Goal: Task Accomplishment & Management: Manage account settings

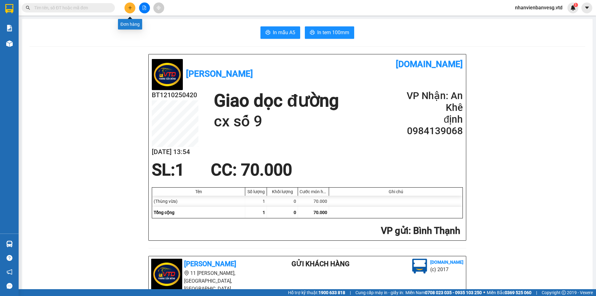
click at [134, 4] on button at bounding box center [130, 7] width 11 height 11
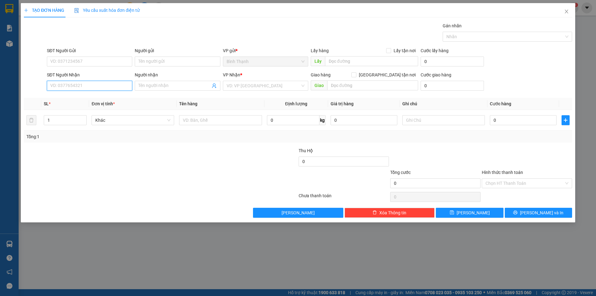
click at [87, 88] on input "SĐT Người Nhận" at bounding box center [89, 86] width 85 height 10
type input "0794644158"
click at [155, 86] on input "Người nhận" at bounding box center [175, 85] width 72 height 7
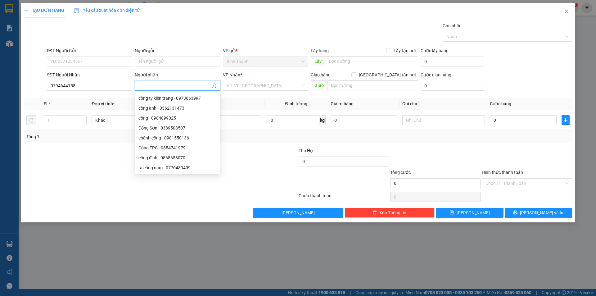
type input "T"
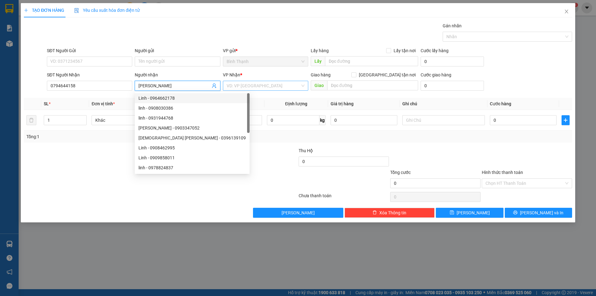
type input "[PERSON_NAME]"
click at [247, 82] on input "search" at bounding box center [264, 85] width 74 height 9
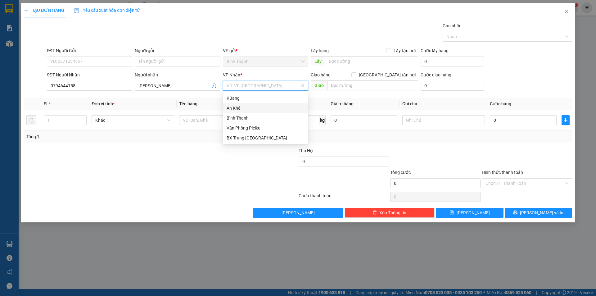
click at [243, 107] on div "An Khê" at bounding box center [266, 108] width 78 height 7
click at [133, 116] on span "Bất kỳ" at bounding box center [132, 120] width 75 height 9
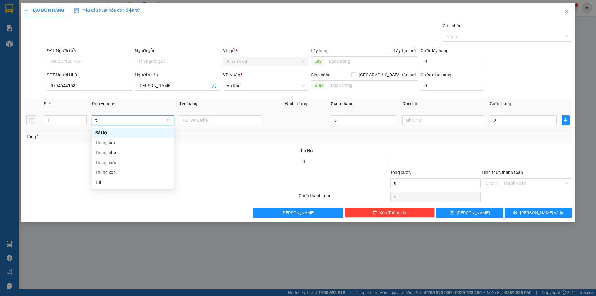
type input "th"
click at [128, 162] on div "Thùng xốp" at bounding box center [132, 162] width 75 height 7
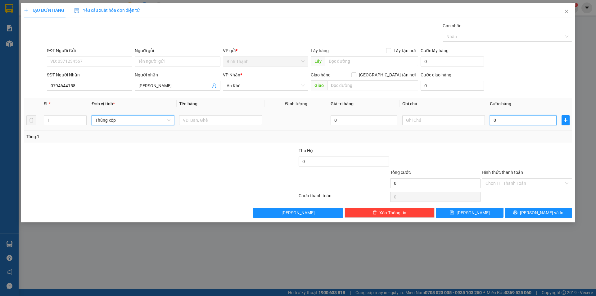
click at [531, 120] on input "0" at bounding box center [523, 120] width 67 height 10
type input "7"
type input "0"
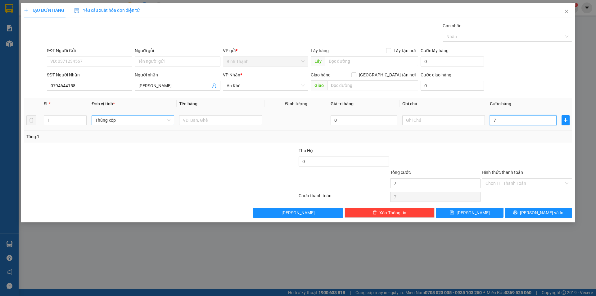
type input "0"
type input "06"
type input "6"
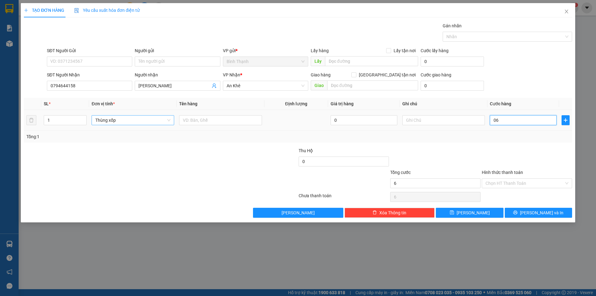
type input "0"
type input "06"
type input "6"
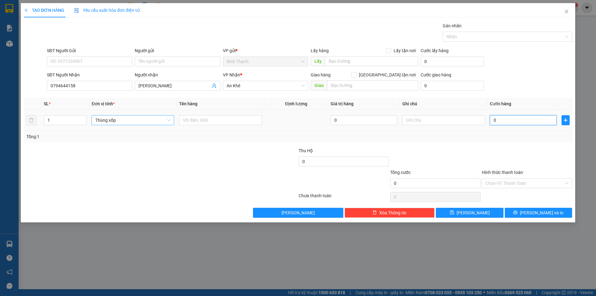
type input "6"
type input "060"
type input "60"
type input "0.600"
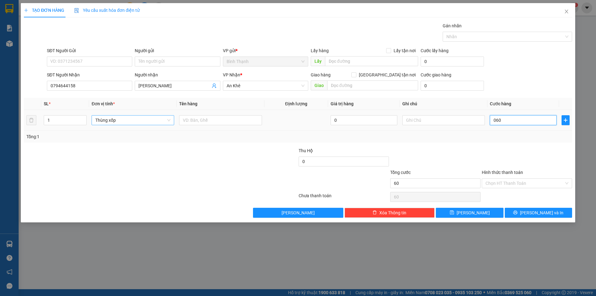
type input "600"
type input "06.000"
type input "6.000"
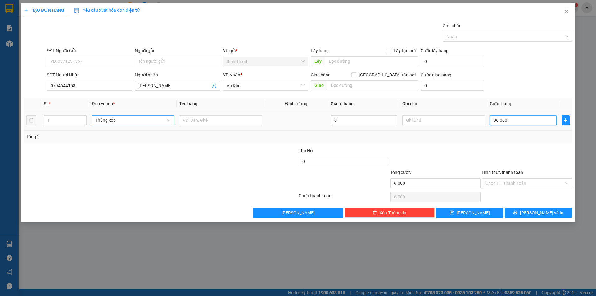
type input "060.000"
type input "60.000"
click at [505, 187] on input "Hình thức thanh toán" at bounding box center [525, 183] width 79 height 9
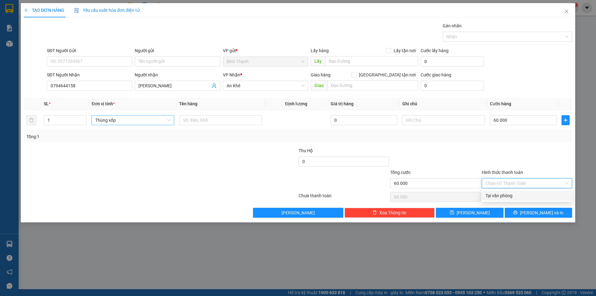
click at [506, 196] on div "Tại văn phòng" at bounding box center [527, 195] width 83 height 7
type input "0"
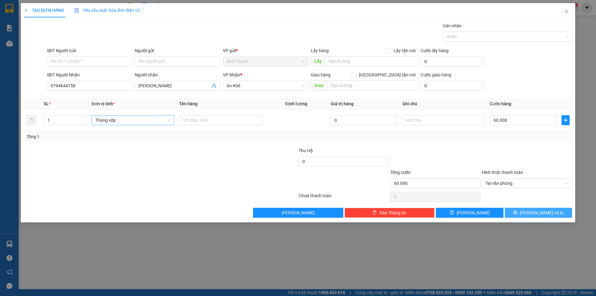
click at [517, 208] on button "[PERSON_NAME] và In" at bounding box center [538, 213] width 67 height 10
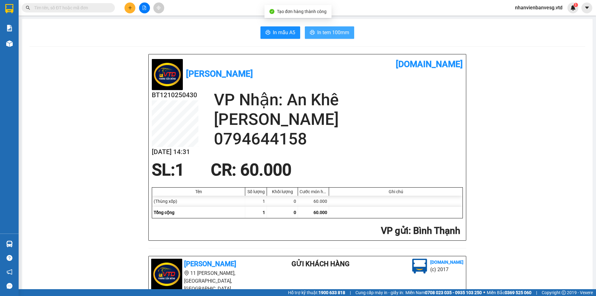
click at [333, 33] on span "In tem 100mm" at bounding box center [333, 33] width 32 height 8
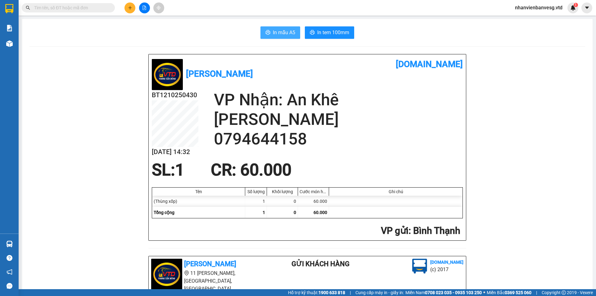
click at [291, 36] on span "In mẫu A5" at bounding box center [284, 33] width 22 height 8
click at [127, 10] on button at bounding box center [130, 7] width 11 height 11
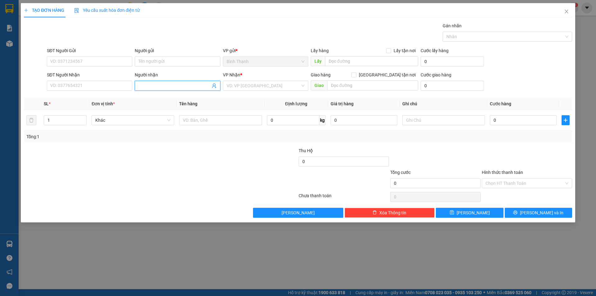
click at [145, 86] on input "Người nhận" at bounding box center [175, 85] width 72 height 7
type input "t"
type input "tâm kb"
click at [187, 109] on div "tâm kbang - 0337300692" at bounding box center [178, 108] width 78 height 7
type input "0337300692"
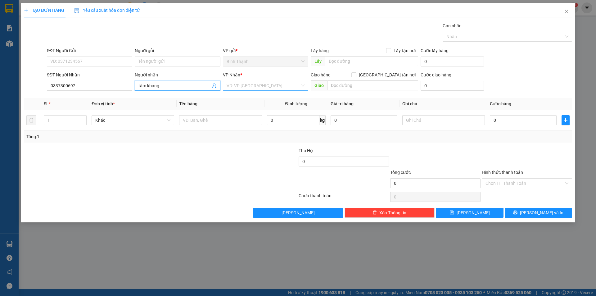
type input "tâm kbang"
click at [232, 90] on input "search" at bounding box center [264, 85] width 74 height 9
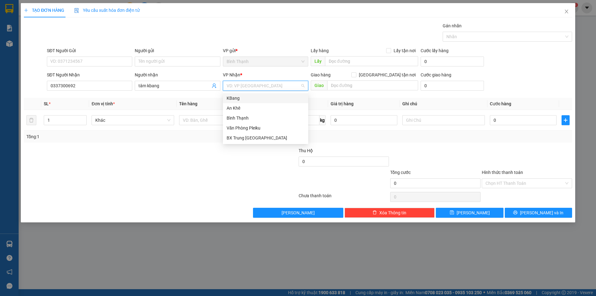
click at [240, 97] on div "KBang" at bounding box center [266, 98] width 78 height 7
click at [70, 120] on input "1" at bounding box center [65, 120] width 42 height 9
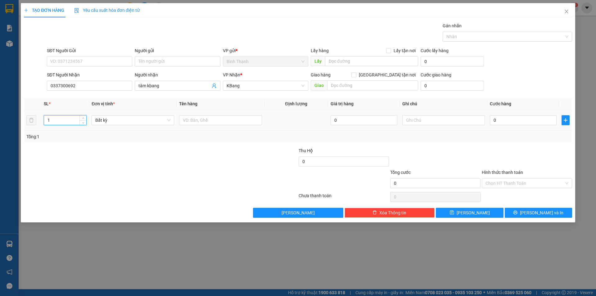
click at [70, 120] on input "1" at bounding box center [65, 120] width 42 height 9
click at [111, 122] on span "Bất kỳ" at bounding box center [132, 120] width 75 height 9
type input "2"
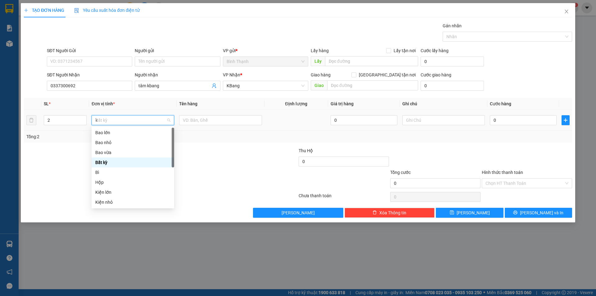
type input "ki"
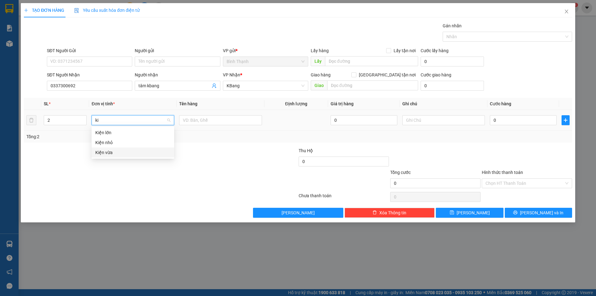
click at [110, 151] on div "Kiện vừa" at bounding box center [132, 152] width 75 height 7
click at [496, 116] on input "0" at bounding box center [523, 120] width 67 height 10
type input "8"
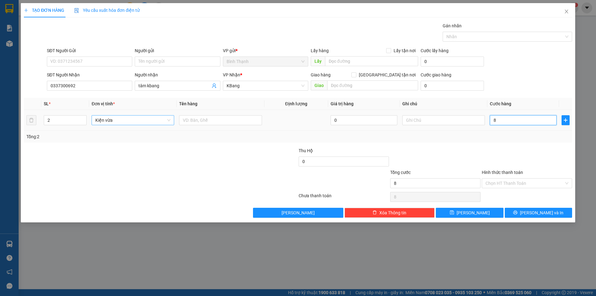
type input "80"
type input "800"
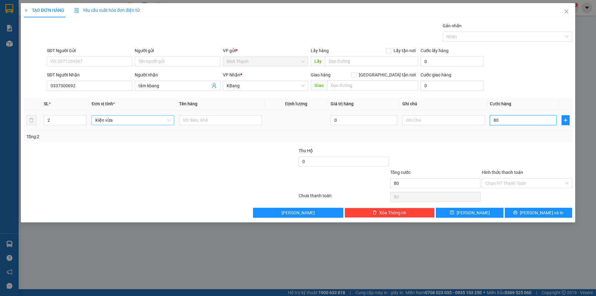
type input "800"
type input "8.000"
type input "80.000"
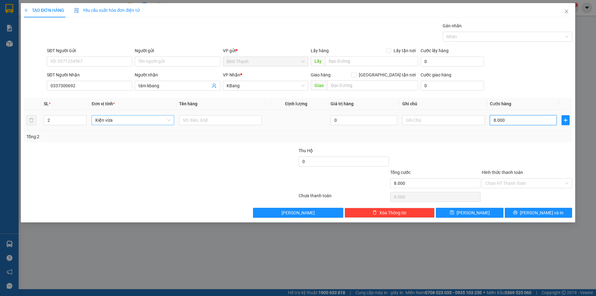
type input "80.000"
click at [543, 215] on span "[PERSON_NAME] và In" at bounding box center [541, 212] width 43 height 7
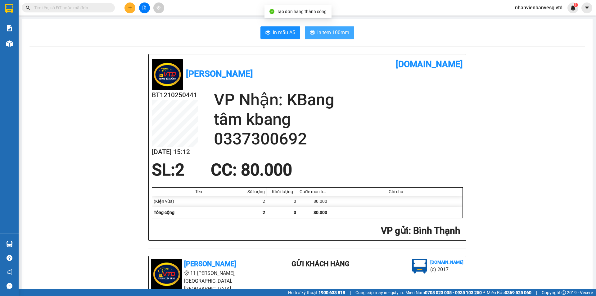
click at [326, 38] on button "In tem 100mm" at bounding box center [329, 32] width 49 height 12
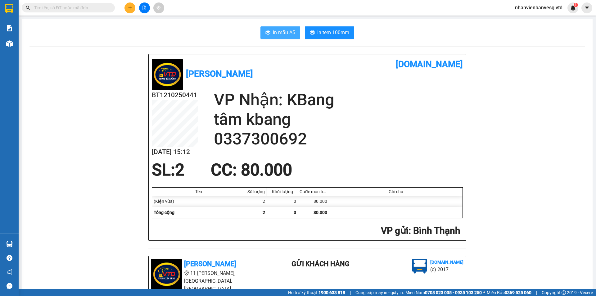
click at [266, 32] on icon "printer" at bounding box center [268, 32] width 5 height 5
click at [131, 5] on button at bounding box center [130, 7] width 11 height 11
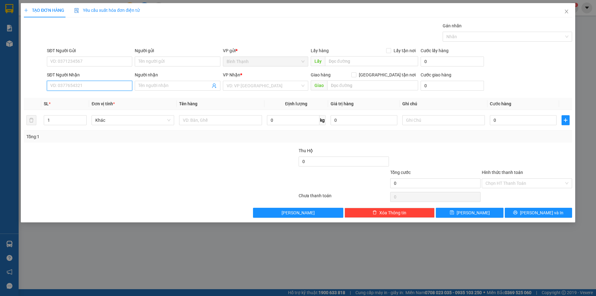
click at [100, 87] on input "SĐT Người Nhận" at bounding box center [89, 86] width 85 height 10
type input "0889345377"
click at [99, 96] on div "0889345377 - Trinh" at bounding box center [90, 98] width 78 height 7
type input "Trinh"
type input "0889345377"
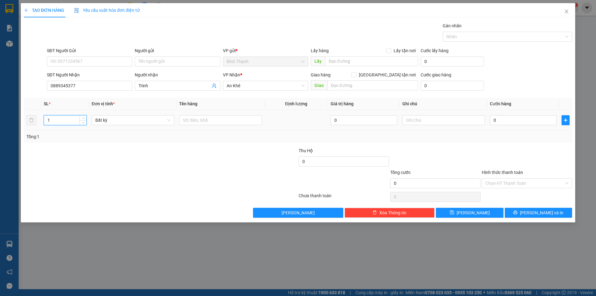
click at [60, 123] on input "1" at bounding box center [65, 120] width 42 height 9
click at [61, 123] on input "1" at bounding box center [65, 120] width 42 height 9
click at [123, 121] on span "Bất kỳ" at bounding box center [132, 120] width 75 height 9
type input "3"
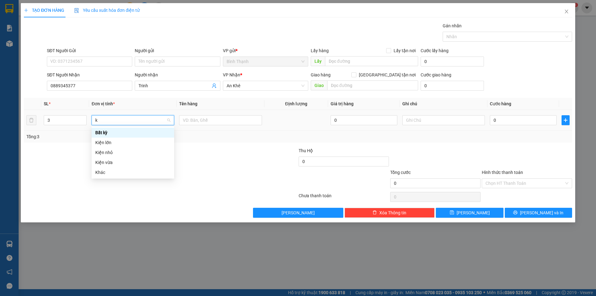
type input "ki"
click at [116, 155] on div "Kiện vừa" at bounding box center [132, 152] width 75 height 7
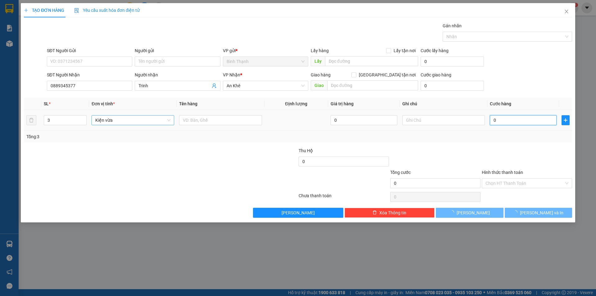
click at [500, 120] on input "0" at bounding box center [523, 120] width 67 height 10
type input "1"
type input "12"
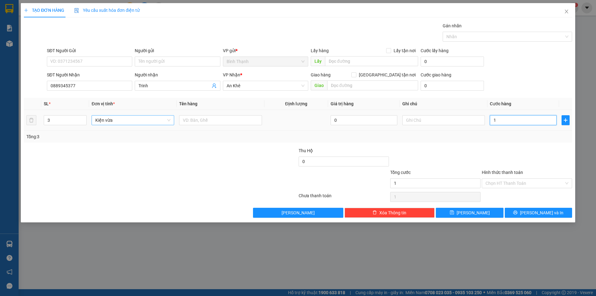
type input "12"
type input "120"
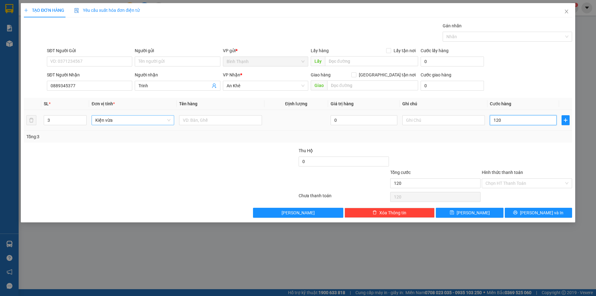
type input "1.200"
type input "12.000"
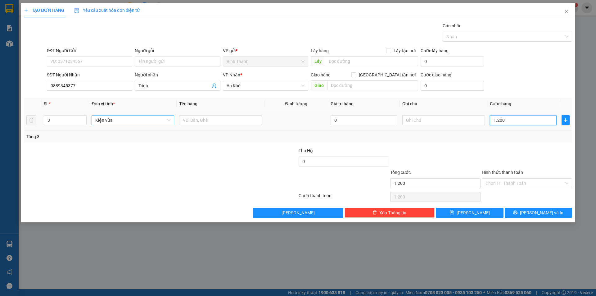
type input "12.000"
type input "120.000"
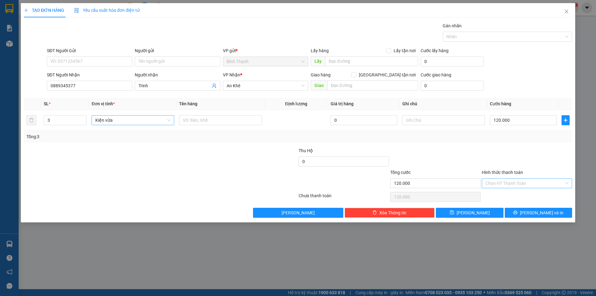
click at [506, 186] on input "Hình thức thanh toán" at bounding box center [525, 183] width 79 height 9
click at [506, 193] on div "Tại văn phòng" at bounding box center [527, 195] width 83 height 7
type input "0"
click at [523, 213] on button "[PERSON_NAME] và In" at bounding box center [538, 213] width 67 height 10
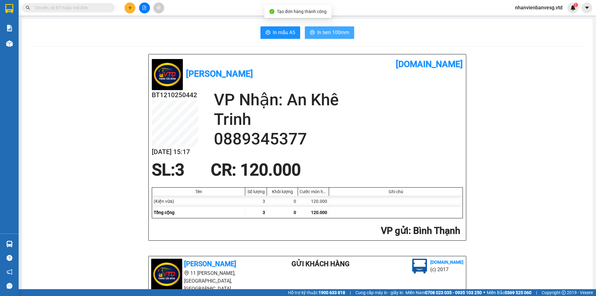
click at [338, 29] on span "In tem 100mm" at bounding box center [333, 33] width 32 height 8
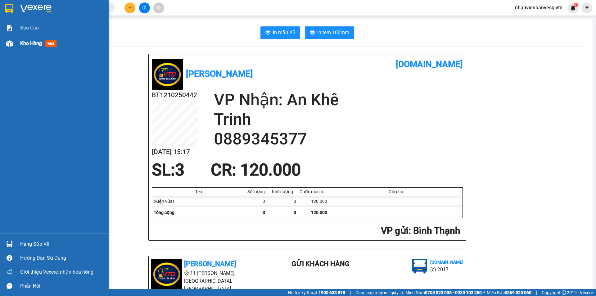
click at [33, 42] on span "Kho hàng" at bounding box center [31, 43] width 22 height 6
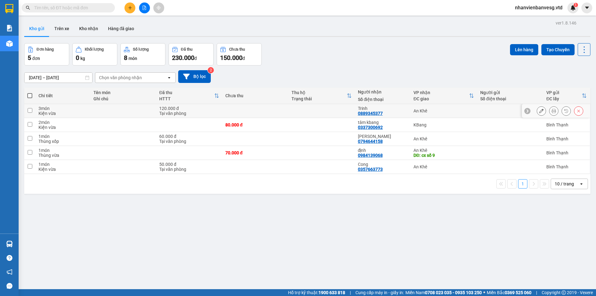
click at [539, 110] on button at bounding box center [541, 111] width 9 height 11
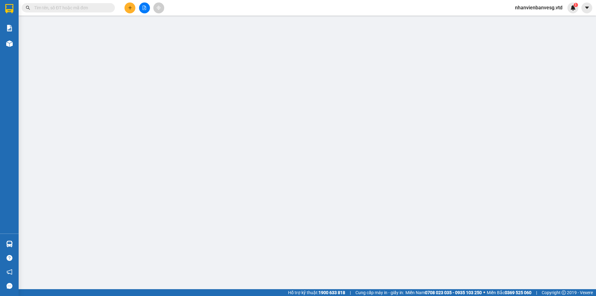
type input "0889345377"
type input "Trinh"
type input "120.000"
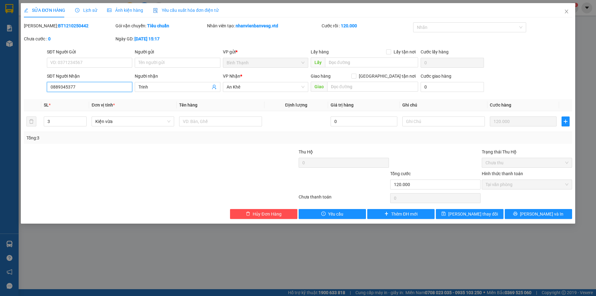
drag, startPoint x: 109, startPoint y: 87, endPoint x: 42, endPoint y: 89, distance: 67.4
click at [42, 89] on div "SĐT Người Nhận 0889345377 0889345377 Người nhận Trinh VP Nhận * An Khê Giao hàn…" at bounding box center [298, 84] width 550 height 22
click at [249, 211] on button "Hủy Đơn Hàng" at bounding box center [263, 214] width 67 height 10
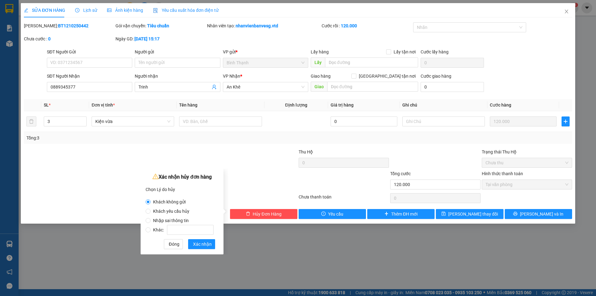
click at [164, 220] on span "Nhập sai thông tin" at bounding box center [171, 220] width 41 height 5
click at [151, 220] on input "Nhập sai thông tin" at bounding box center [148, 220] width 5 height 5
radio input "true"
radio input "false"
click at [204, 244] on span "Xác nhận" at bounding box center [202, 244] width 19 height 7
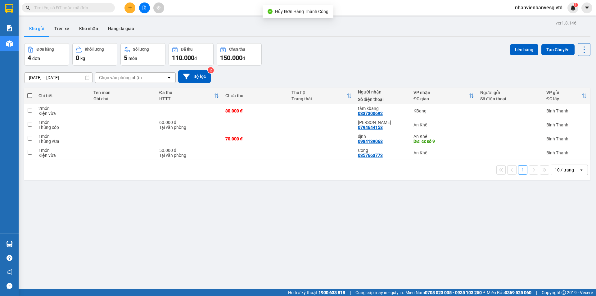
click at [131, 6] on icon "plus" at bounding box center [130, 8] width 4 height 4
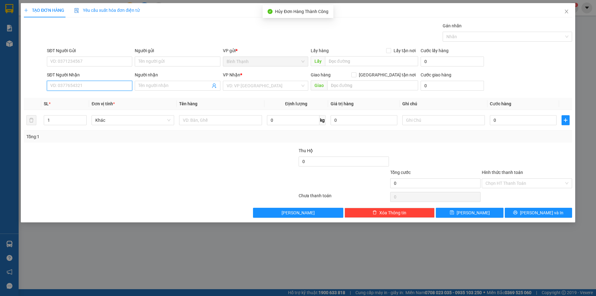
click at [88, 83] on input "SĐT Người Nhận" at bounding box center [89, 86] width 85 height 10
paste input "0889345377"
type input "0889345377"
click at [104, 97] on div "0889345377 - Trinh" at bounding box center [90, 98] width 78 height 7
type input "Trinh"
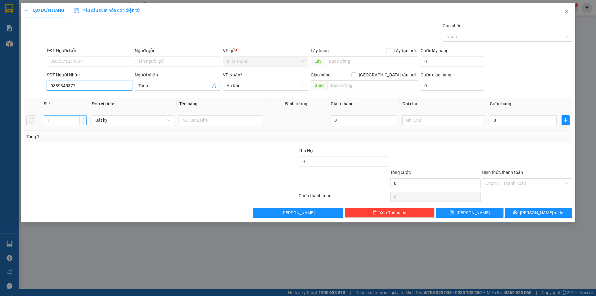
type input "0889345377"
click at [80, 120] on span "Increase Value" at bounding box center [83, 119] width 7 height 6
type input "3"
click at [85, 118] on span "up" at bounding box center [83, 119] width 4 height 4
click at [109, 118] on span "Bất kỳ" at bounding box center [132, 120] width 75 height 9
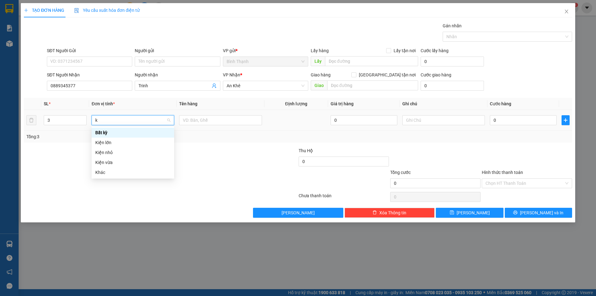
type input "ki"
click at [115, 151] on div "Kiện vừa" at bounding box center [132, 152] width 75 height 7
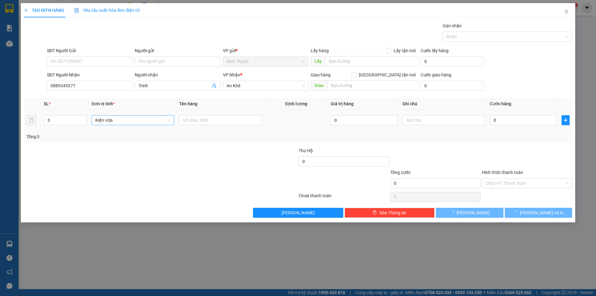
click at [504, 125] on div "0" at bounding box center [523, 120] width 67 height 12
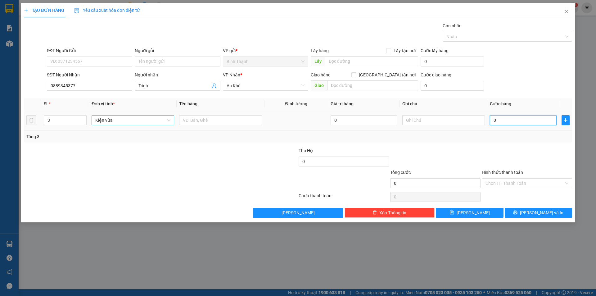
click at [505, 124] on input "0" at bounding box center [523, 120] width 67 height 10
type input "1"
type input "10"
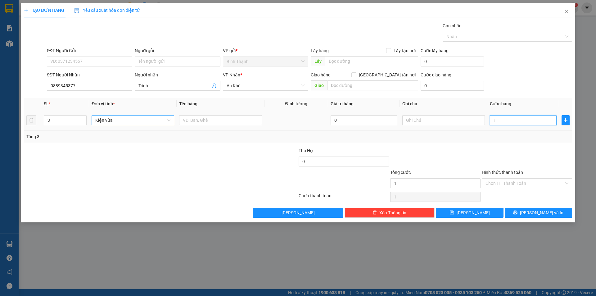
type input "10"
type input "100"
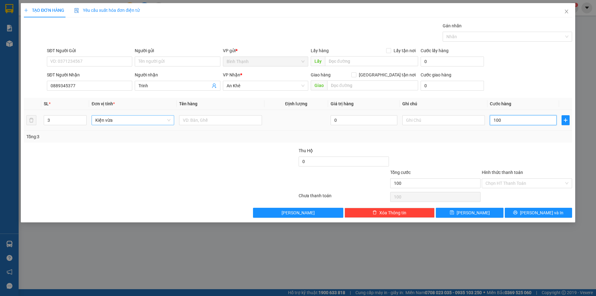
type input "1.000"
type input "10.000"
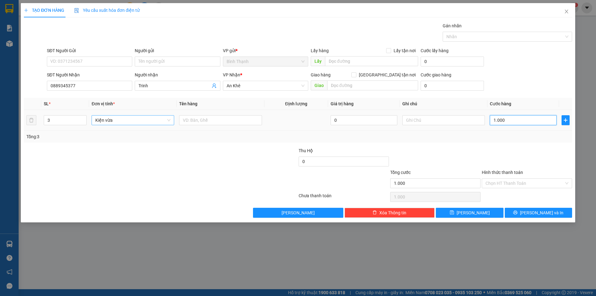
type input "10.000"
type input "100.000"
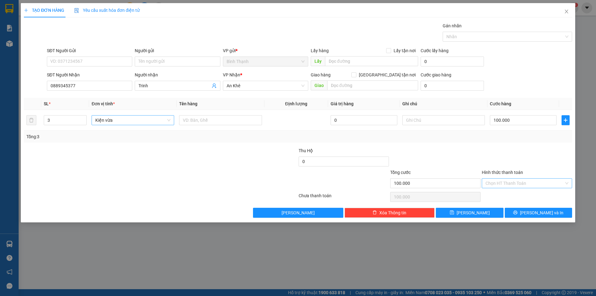
click at [520, 186] on input "Hình thức thanh toán" at bounding box center [525, 183] width 79 height 9
click at [517, 191] on div "Tại văn phòng" at bounding box center [527, 196] width 90 height 10
type input "0"
click at [526, 211] on button "[PERSON_NAME] và In" at bounding box center [538, 213] width 67 height 10
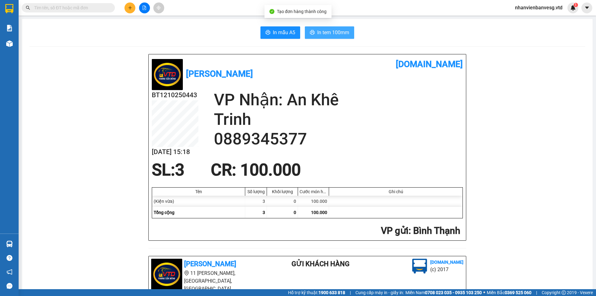
click at [335, 35] on span "In tem 100mm" at bounding box center [333, 33] width 32 height 8
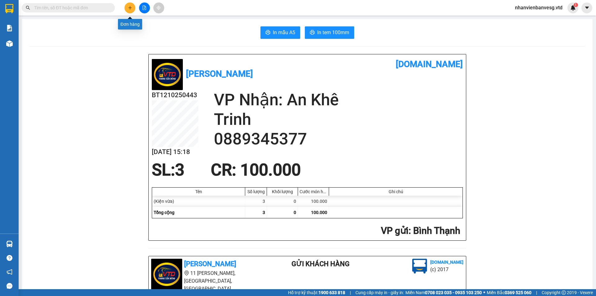
click at [129, 8] on icon "plus" at bounding box center [129, 7] width 3 height 0
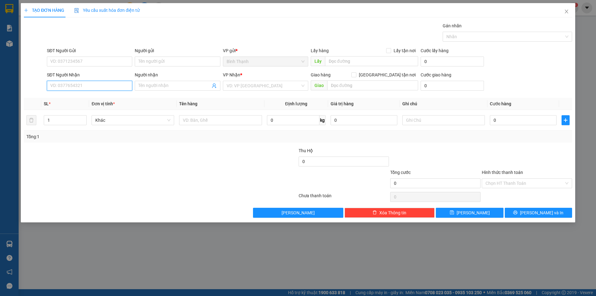
click at [86, 82] on input "SĐT Người Nhận" at bounding box center [89, 86] width 85 height 10
type input "0339251136"
click at [161, 83] on input "Người nhận" at bounding box center [175, 85] width 72 height 7
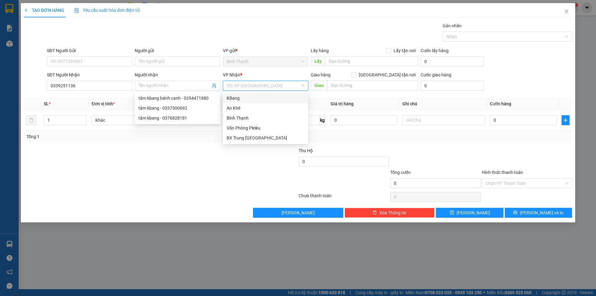
click at [249, 83] on input "search" at bounding box center [264, 85] width 74 height 9
click at [249, 96] on div "KBang" at bounding box center [266, 98] width 78 height 7
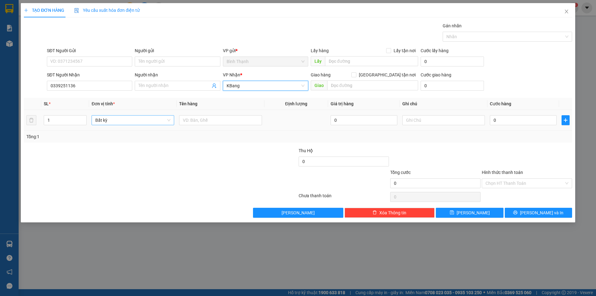
click at [111, 124] on span "Bất kỳ" at bounding box center [132, 120] width 75 height 9
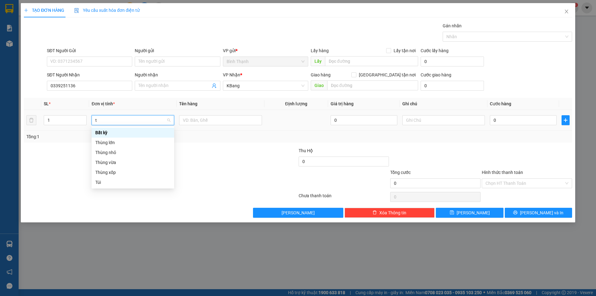
type input "th"
click at [113, 151] on div "Thùng vừa" at bounding box center [132, 152] width 75 height 7
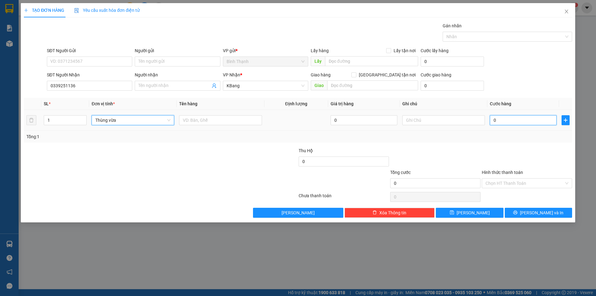
click at [509, 119] on input "0" at bounding box center [523, 120] width 67 height 10
type input "4"
type input "40"
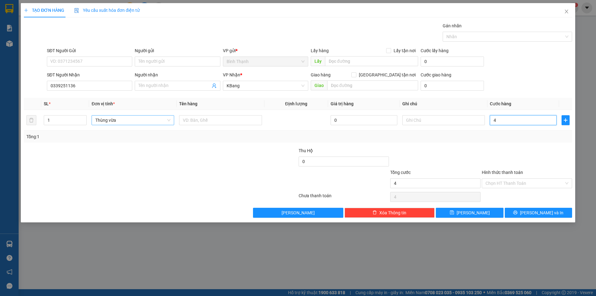
type input "40"
type input "400"
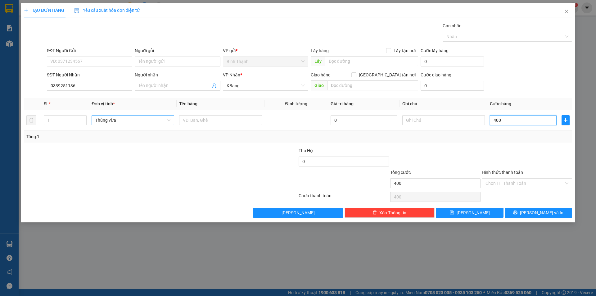
type input "4.000"
type input "40.000"
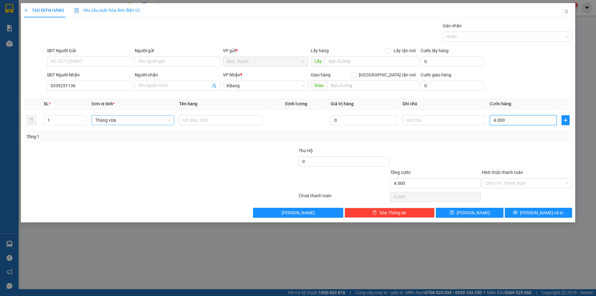
type input "40.000"
click at [541, 211] on span "[PERSON_NAME] và In" at bounding box center [541, 212] width 43 height 7
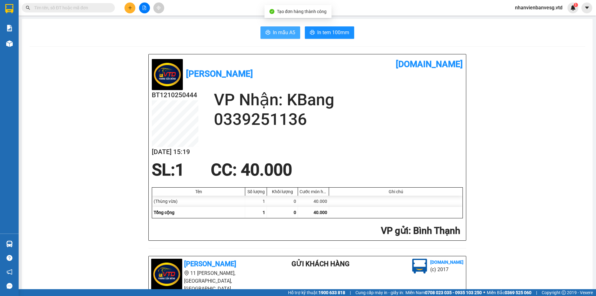
click at [270, 34] on button "In mẫu A5" at bounding box center [281, 32] width 40 height 12
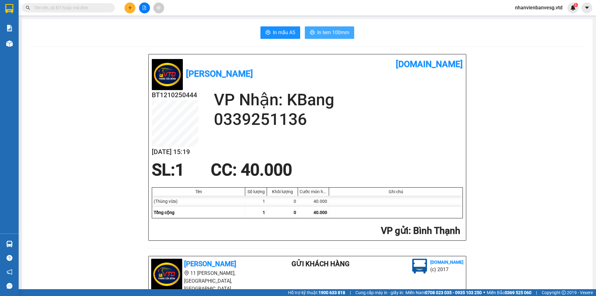
click at [332, 32] on span "In tem 100mm" at bounding box center [333, 33] width 32 height 8
click at [130, 7] on icon "plus" at bounding box center [130, 8] width 4 height 4
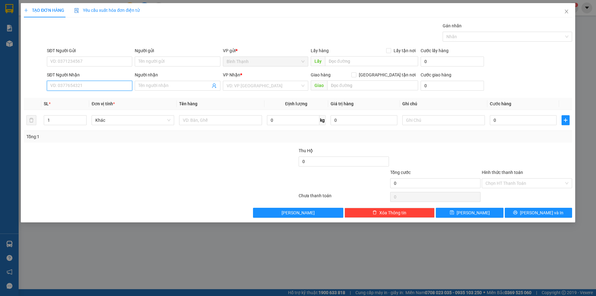
click at [76, 85] on input "SĐT Người Nhận" at bounding box center [89, 86] width 85 height 10
click at [71, 99] on div "0865079346 - [GEOGRAPHIC_DATA]" at bounding box center [90, 98] width 78 height 7
type input "0865079346"
type input "[PERSON_NAME]"
type input "0865079346"
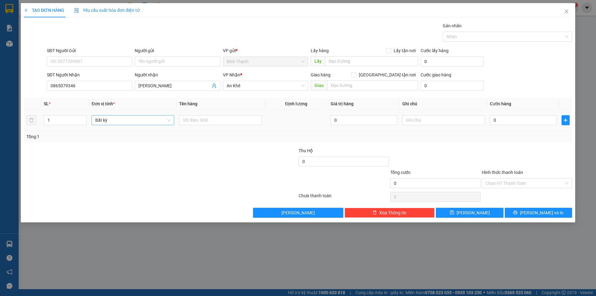
drag, startPoint x: 106, startPoint y: 125, endPoint x: 111, endPoint y: 122, distance: 6.0
click at [107, 124] on div "Bất kỳ" at bounding box center [133, 120] width 83 height 12
click at [111, 122] on span "Bất kỳ" at bounding box center [132, 120] width 75 height 9
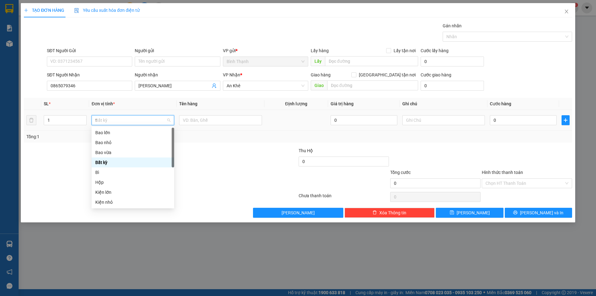
type input "th"
click at [107, 160] on div "Thùng xốp" at bounding box center [132, 162] width 75 height 7
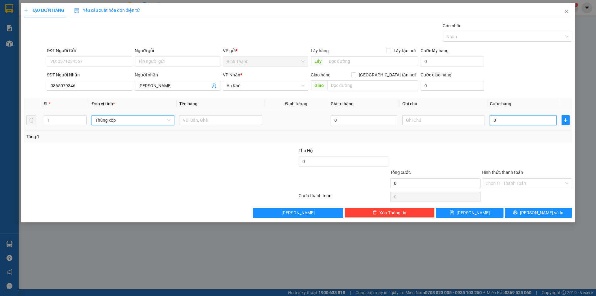
click at [507, 118] on input "0" at bounding box center [523, 120] width 67 height 10
type input "7"
type input "70"
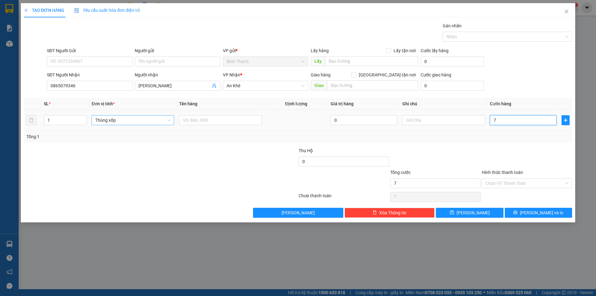
type input "70"
type input "700"
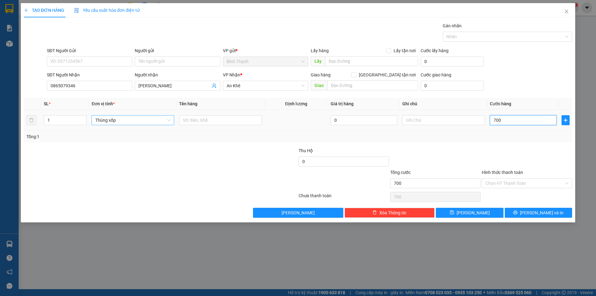
type input "7.000"
type input "70.000"
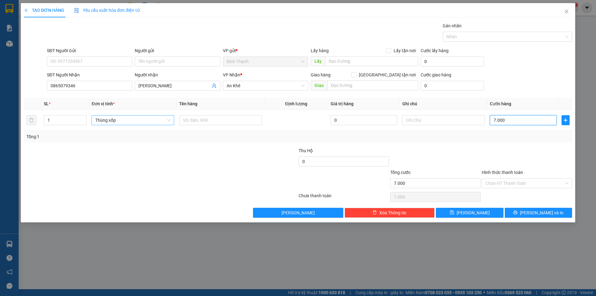
type input "70.000"
click at [523, 210] on button "[PERSON_NAME] và In" at bounding box center [538, 213] width 67 height 10
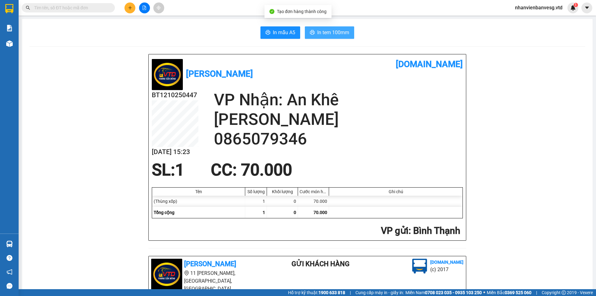
click at [330, 33] on span "In tem 100mm" at bounding box center [333, 33] width 32 height 8
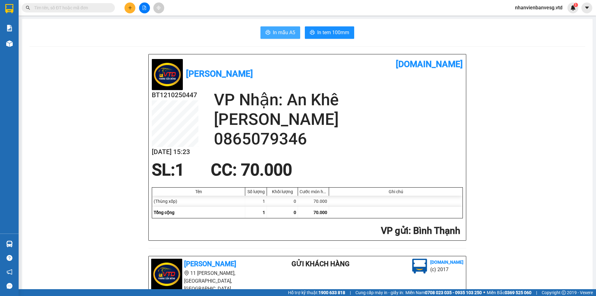
click at [266, 33] on icon "printer" at bounding box center [268, 32] width 5 height 5
click at [135, 7] on button at bounding box center [130, 7] width 11 height 11
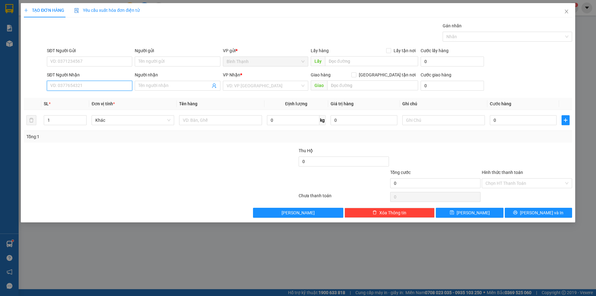
click at [84, 84] on input "SĐT Người Nhận" at bounding box center [89, 86] width 85 height 10
click at [85, 98] on div "0825421784 - út quang" at bounding box center [90, 98] width 78 height 7
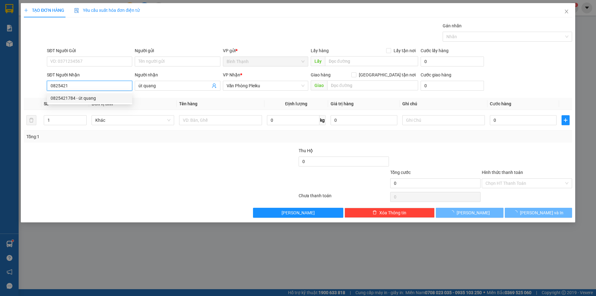
type input "0825421784"
type input "út quang"
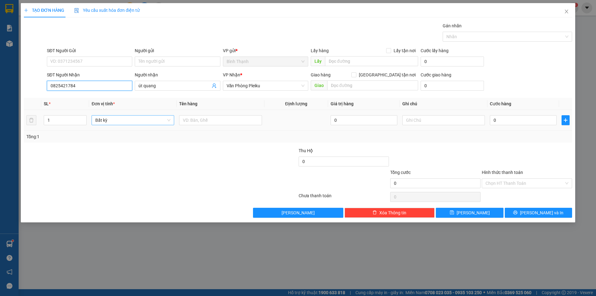
click at [107, 123] on span "Bất kỳ" at bounding box center [132, 120] width 75 height 9
type input "0825421784"
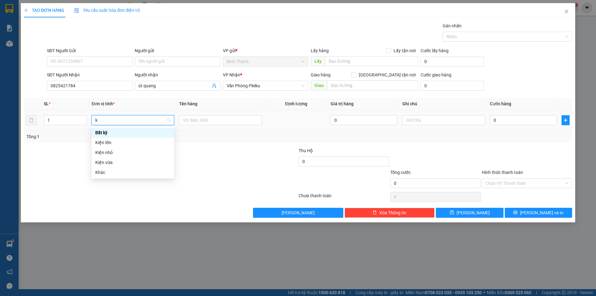
type input "ki"
click at [110, 154] on div "Kiện vừa" at bounding box center [132, 152] width 75 height 7
click at [499, 121] on input "0" at bounding box center [523, 120] width 67 height 10
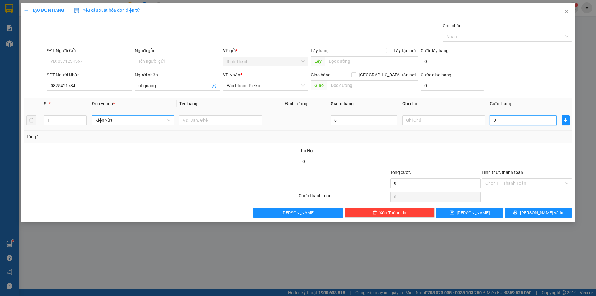
type input "4"
type input "40"
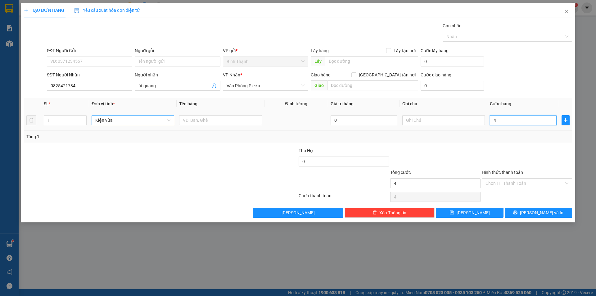
type input "40"
type input "400"
type input "4.000"
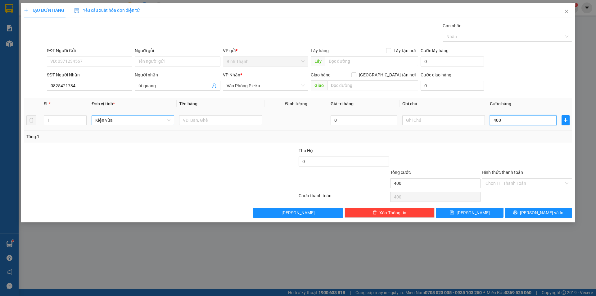
type input "4.000"
type input "40.000"
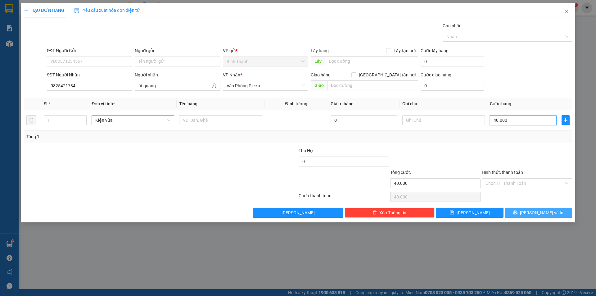
type input "40.000"
click at [551, 216] on button "[PERSON_NAME] và In" at bounding box center [538, 213] width 67 height 10
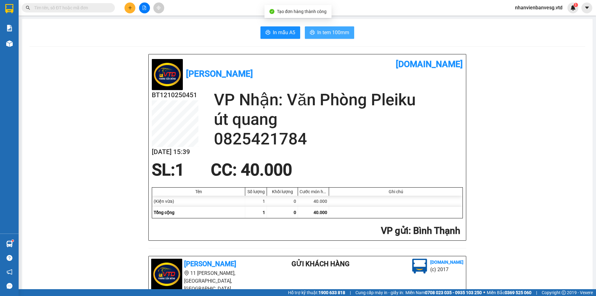
click at [340, 31] on span "In tem 100mm" at bounding box center [333, 33] width 32 height 8
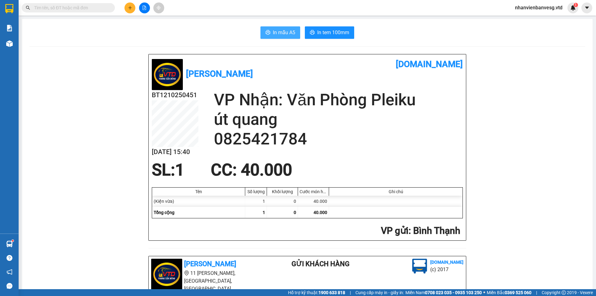
click at [276, 31] on span "In mẫu A5" at bounding box center [284, 33] width 22 height 8
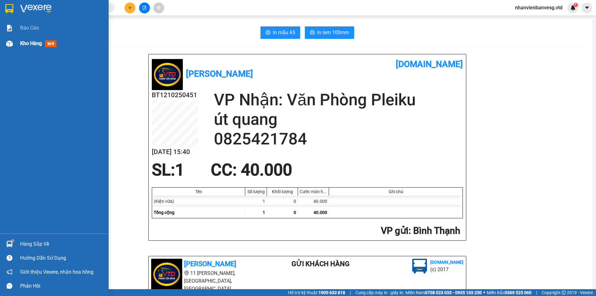
click at [37, 44] on span "Kho hàng" at bounding box center [31, 43] width 22 height 6
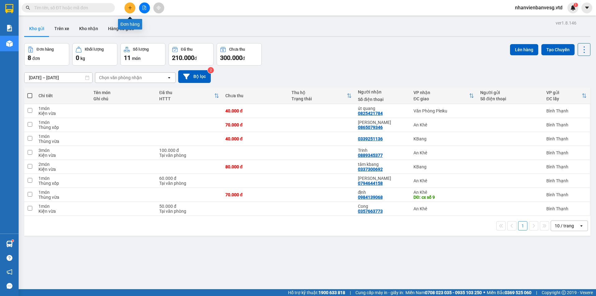
click at [129, 5] on button at bounding box center [130, 7] width 11 height 11
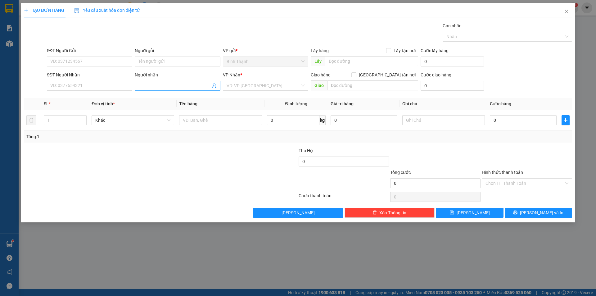
click at [143, 86] on input "Người nhận" at bounding box center [175, 85] width 72 height 7
type input "lương"
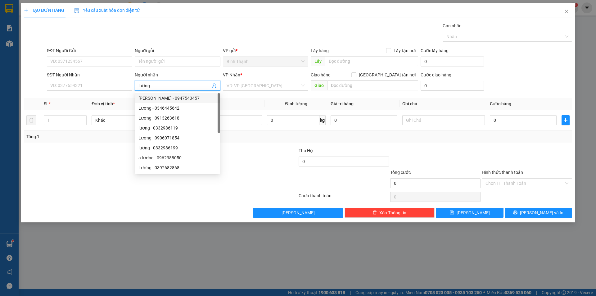
click at [151, 98] on div "[PERSON_NAME] - 0947543457" at bounding box center [178, 98] width 78 height 7
type input "0947543457"
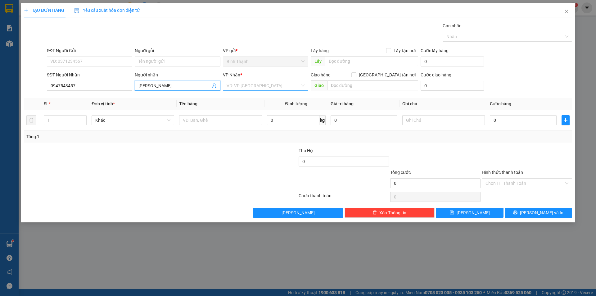
type input "[PERSON_NAME]"
click at [228, 84] on input "search" at bounding box center [264, 85] width 74 height 9
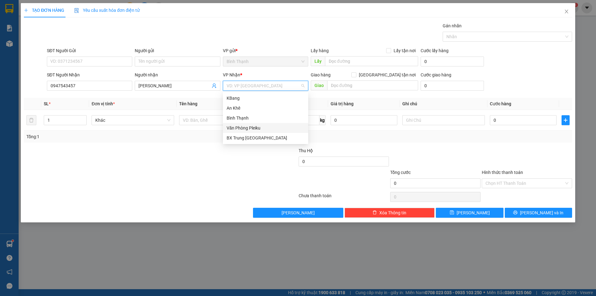
click at [243, 127] on div "Văn Phòng Pleiku" at bounding box center [266, 128] width 78 height 7
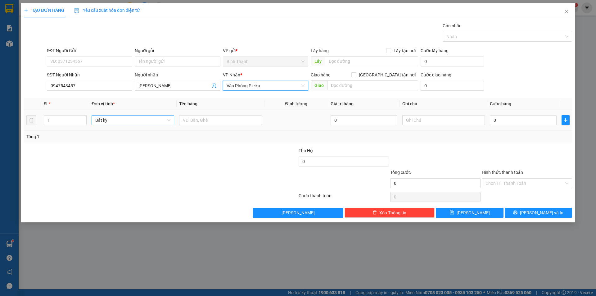
click at [109, 121] on span "Bất kỳ" at bounding box center [132, 120] width 75 height 9
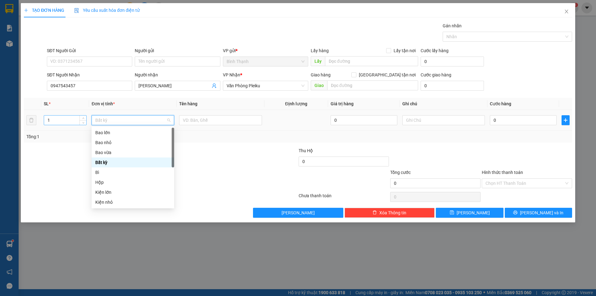
click at [69, 121] on input "1" at bounding box center [65, 120] width 42 height 9
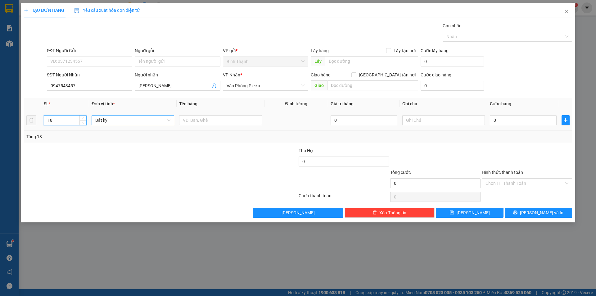
click at [106, 122] on span "Bất kỳ" at bounding box center [132, 120] width 75 height 9
type input "18"
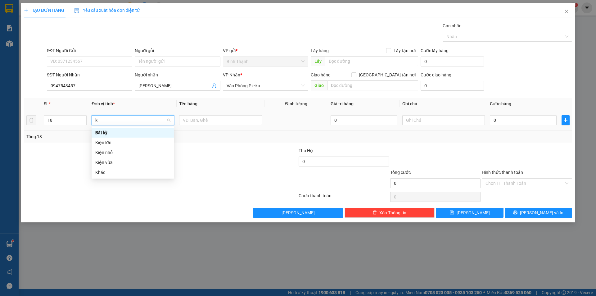
type input "ki"
click at [107, 154] on div "Kiện vừa" at bounding box center [132, 152] width 75 height 7
click at [515, 119] on input "0" at bounding box center [523, 120] width 67 height 10
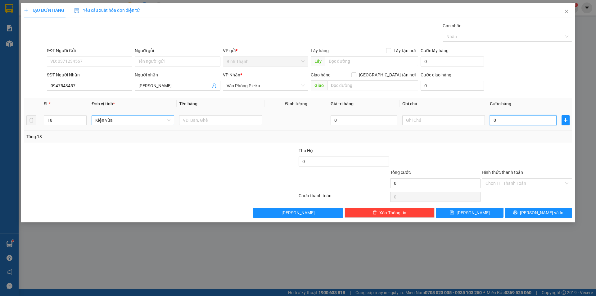
type input "5"
type input "54"
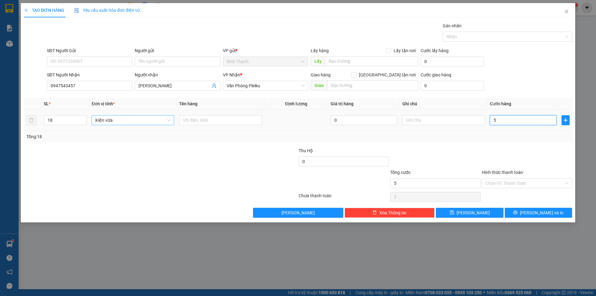
type input "54"
type input "540"
type input "5.400"
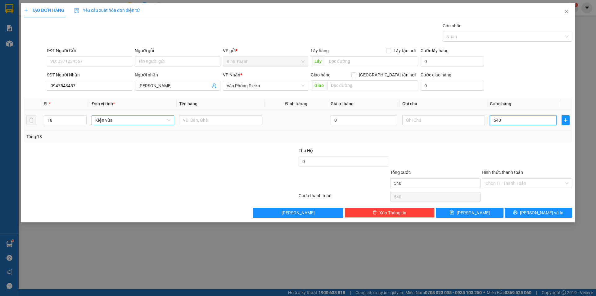
type input "5.400"
type input "54.000"
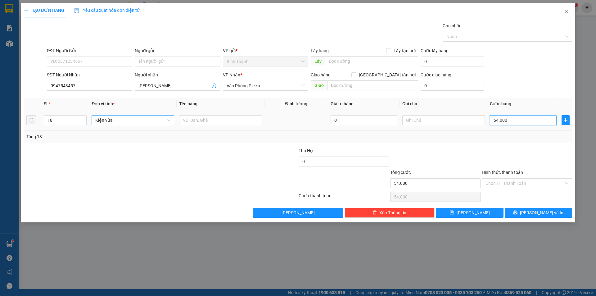
type input "540.000"
click at [489, 212] on button "[PERSON_NAME]" at bounding box center [469, 213] width 67 height 10
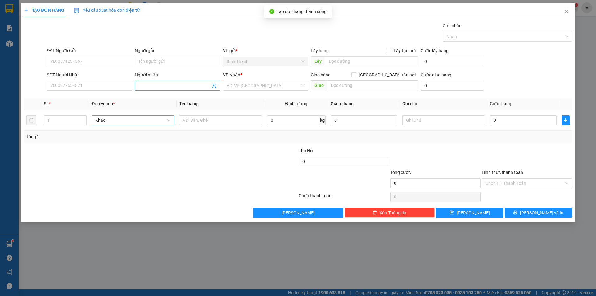
click at [162, 88] on input "Người nhận" at bounding box center [175, 85] width 72 height 7
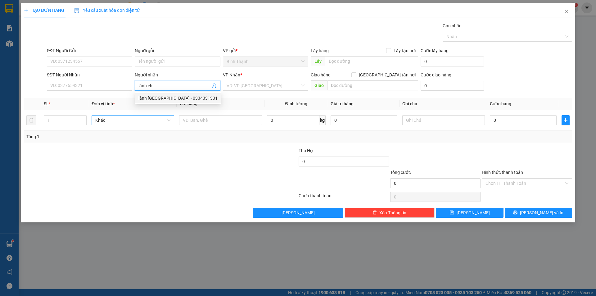
click at [172, 96] on div "lành [GEOGRAPHIC_DATA] - 0334331331" at bounding box center [178, 98] width 79 height 7
click at [243, 86] on input "search" at bounding box center [264, 85] width 74 height 9
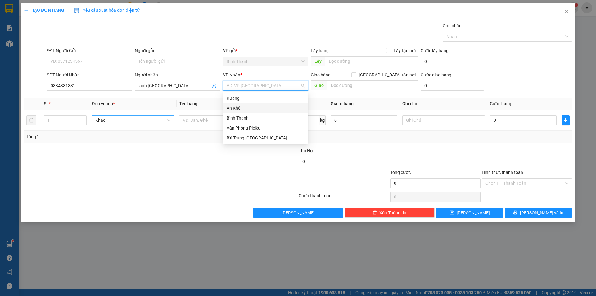
click at [243, 106] on div "An Khê" at bounding box center [266, 108] width 78 height 7
click at [98, 119] on span "Bất kỳ" at bounding box center [132, 120] width 75 height 9
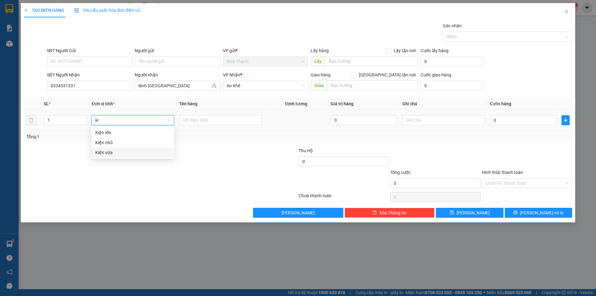
click at [101, 151] on div "Kiện vừa" at bounding box center [132, 152] width 75 height 7
click at [521, 121] on input "0" at bounding box center [523, 120] width 67 height 10
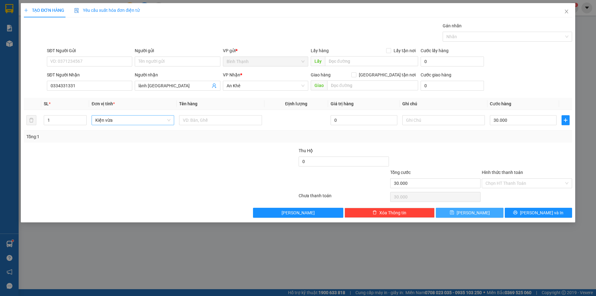
click at [472, 211] on span "[PERSON_NAME]" at bounding box center [473, 212] width 33 height 7
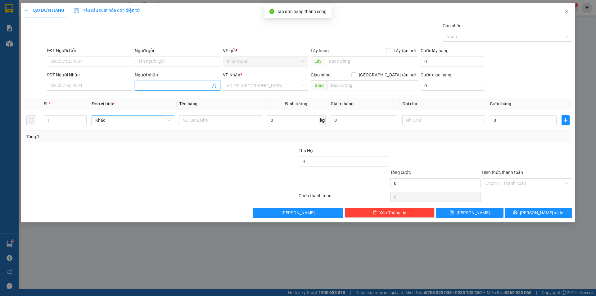
click at [145, 85] on input "Người nhận" at bounding box center [175, 85] width 72 height 7
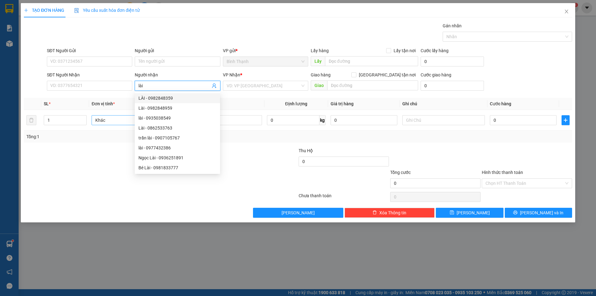
click at [181, 98] on div "LÀI - 0982848359" at bounding box center [178, 98] width 78 height 7
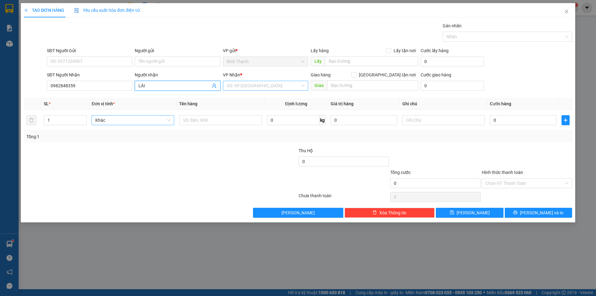
click at [253, 82] on input "search" at bounding box center [264, 85] width 74 height 9
click at [242, 107] on div "An Khê" at bounding box center [266, 108] width 78 height 7
click at [143, 118] on span "Bất kỳ" at bounding box center [132, 120] width 75 height 9
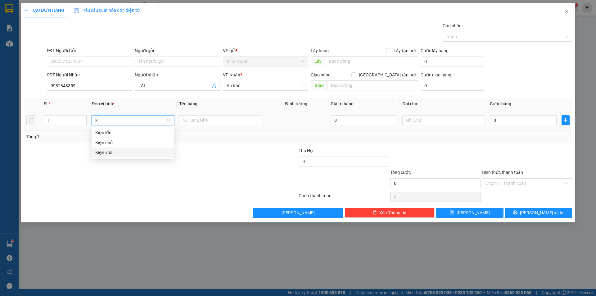
click at [132, 152] on div "Kiện vừa" at bounding box center [132, 152] width 75 height 7
drag, startPoint x: 198, startPoint y: 125, endPoint x: 200, endPoint y: 122, distance: 3.8
click at [198, 125] on div at bounding box center [220, 120] width 83 height 12
click at [200, 122] on input "text" at bounding box center [220, 120] width 83 height 10
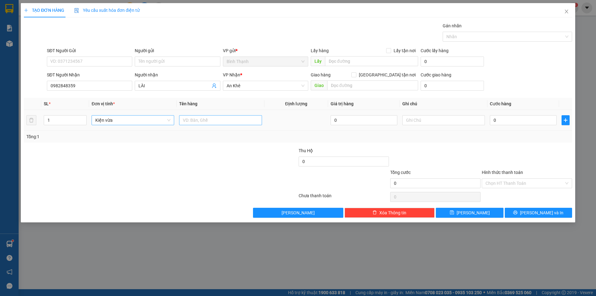
click at [201, 121] on input "text" at bounding box center [220, 120] width 83 height 10
click at [532, 116] on input "0" at bounding box center [523, 120] width 67 height 10
click at [454, 211] on icon "save" at bounding box center [452, 212] width 4 height 4
drag, startPoint x: 121, startPoint y: 256, endPoint x: 334, endPoint y: 166, distance: 230.5
click at [121, 255] on div "TẠO ĐƠN HÀNG Yêu cầu xuất hóa đơn điện tử Transit Pickup Surcharge Ids Transit …" at bounding box center [298, 148] width 596 height 296
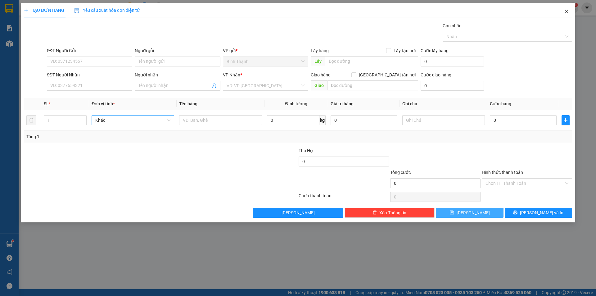
click at [568, 14] on icon "close" at bounding box center [566, 11] width 5 height 5
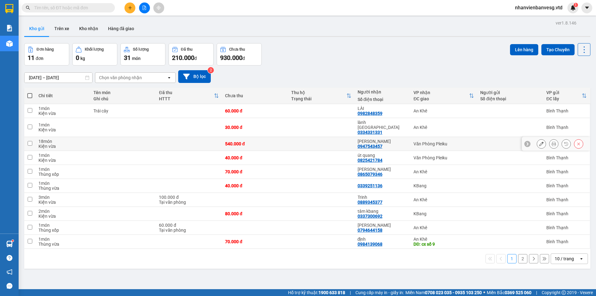
click at [343, 138] on td at bounding box center [321, 144] width 66 height 14
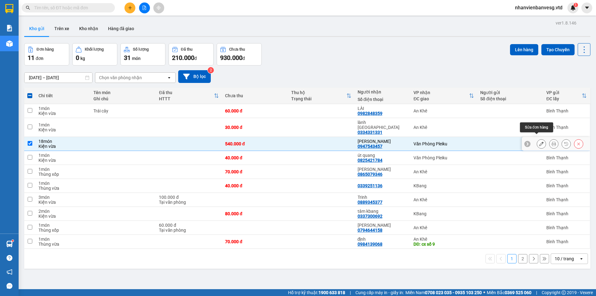
click at [539, 142] on icon at bounding box center [541, 144] width 4 height 4
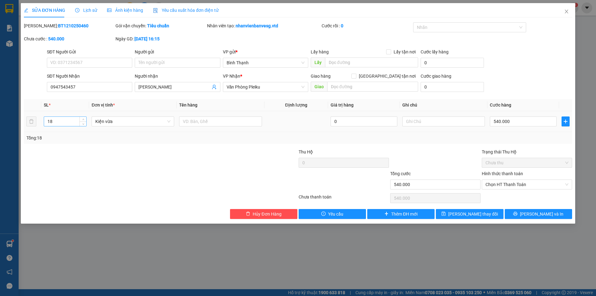
click at [70, 120] on input "18" at bounding box center [65, 121] width 42 height 9
click at [69, 120] on input "18" at bounding box center [65, 121] width 42 height 9
click at [492, 213] on button "[PERSON_NAME] thay đổi" at bounding box center [469, 214] width 67 height 10
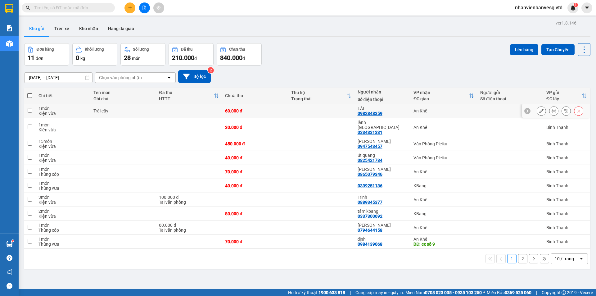
click at [284, 111] on td "60.000 đ" at bounding box center [255, 111] width 66 height 14
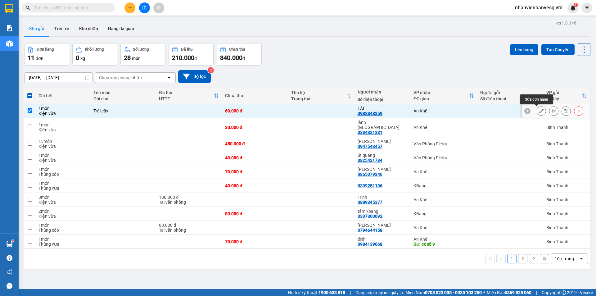
click at [539, 111] on icon at bounding box center [541, 111] width 4 height 4
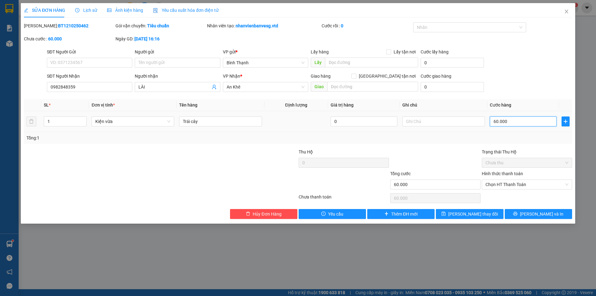
click at [508, 119] on input "60.000" at bounding box center [523, 121] width 67 height 10
click at [480, 217] on span "[PERSON_NAME] thay đổi" at bounding box center [473, 214] width 50 height 7
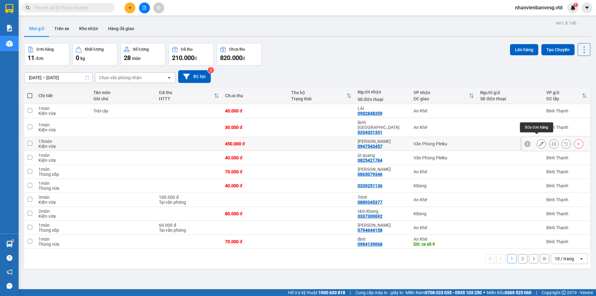
click at [537, 139] on button at bounding box center [541, 144] width 9 height 11
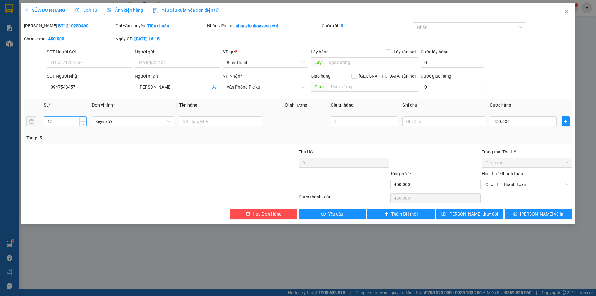
click at [59, 121] on input "15" at bounding box center [65, 121] width 42 height 9
click at [528, 120] on input "450.000" at bounding box center [523, 121] width 67 height 10
click at [490, 214] on button "[PERSON_NAME] thay đổi" at bounding box center [469, 214] width 67 height 10
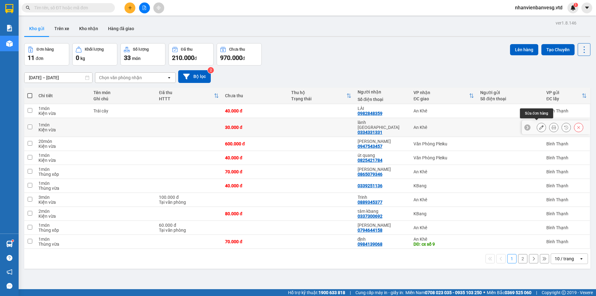
click at [539, 125] on icon at bounding box center [541, 127] width 4 height 4
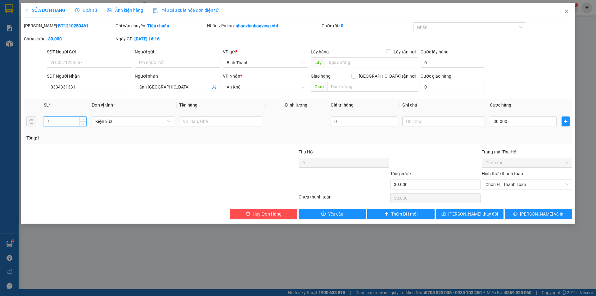
click at [65, 121] on input "1" at bounding box center [65, 121] width 42 height 9
click at [508, 121] on input "30.000" at bounding box center [523, 121] width 67 height 10
click at [495, 123] on input "30.000" at bounding box center [523, 121] width 67 height 10
click at [496, 122] on input "30.000" at bounding box center [523, 121] width 67 height 10
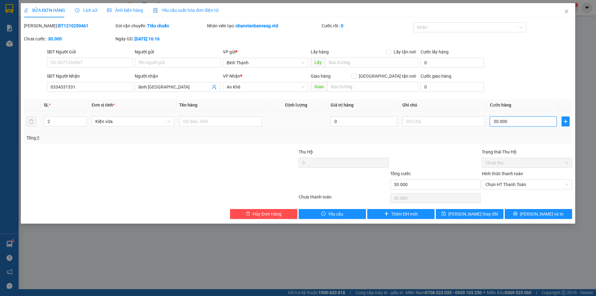
click at [496, 122] on input "30.000" at bounding box center [523, 121] width 67 height 10
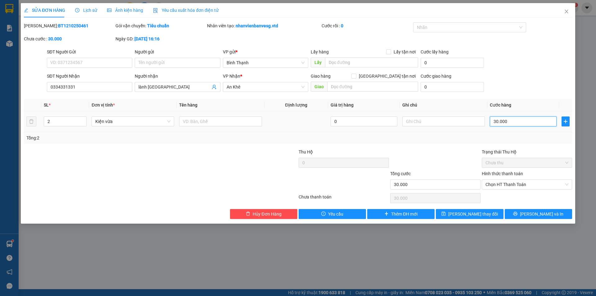
click at [496, 122] on input "30.000" at bounding box center [523, 121] width 67 height 10
click at [507, 120] on input "30.000" at bounding box center [523, 121] width 67 height 10
click at [495, 120] on input "30.000" at bounding box center [523, 121] width 67 height 10
click at [481, 212] on span "[PERSON_NAME] thay đổi" at bounding box center [473, 214] width 50 height 7
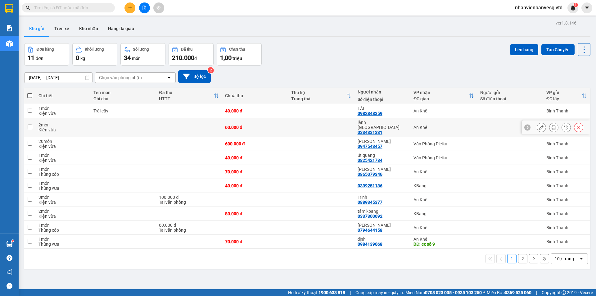
click at [337, 123] on td at bounding box center [321, 127] width 66 height 19
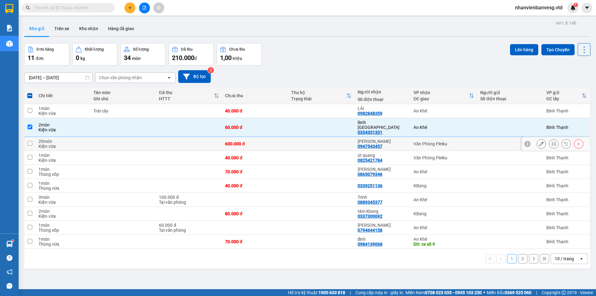
click at [332, 137] on td at bounding box center [321, 144] width 66 height 14
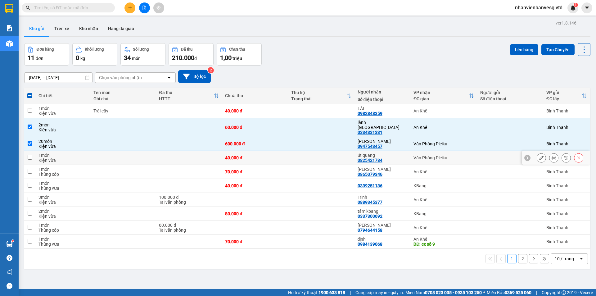
click at [312, 151] on td at bounding box center [321, 158] width 66 height 14
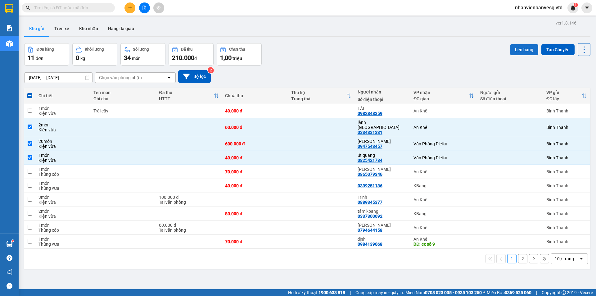
click at [519, 52] on button "Lên hàng" at bounding box center [524, 49] width 28 height 11
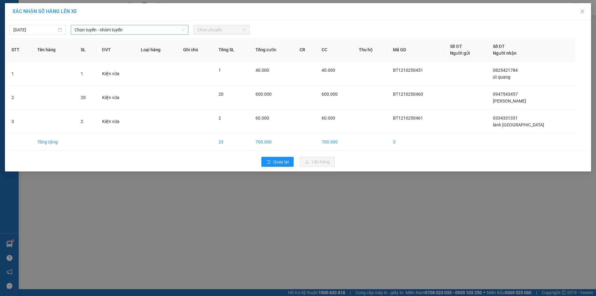
click at [99, 29] on span "Chọn tuyến - nhóm tuyến" at bounding box center [130, 29] width 110 height 9
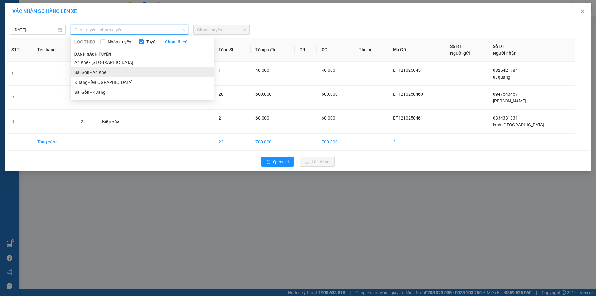
click at [90, 74] on li "Sài Gòn - An Khê" at bounding box center [142, 72] width 143 height 10
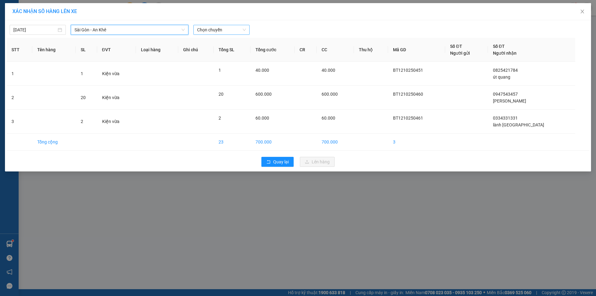
click at [199, 30] on span "Chọn chuyến" at bounding box center [221, 29] width 49 height 9
click at [210, 51] on div "17:45 - 81H-036.14" at bounding box center [221, 52] width 48 height 7
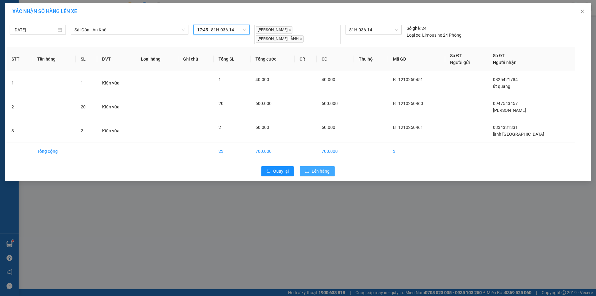
click at [307, 169] on icon "upload" at bounding box center [307, 171] width 4 height 4
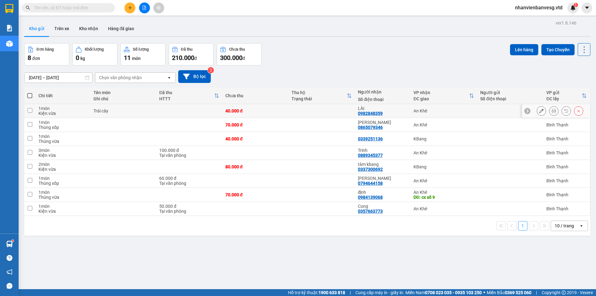
click at [339, 109] on td at bounding box center [322, 111] width 66 height 14
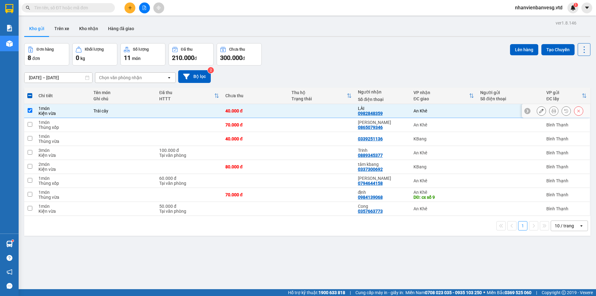
click at [339, 109] on td at bounding box center [322, 111] width 66 height 14
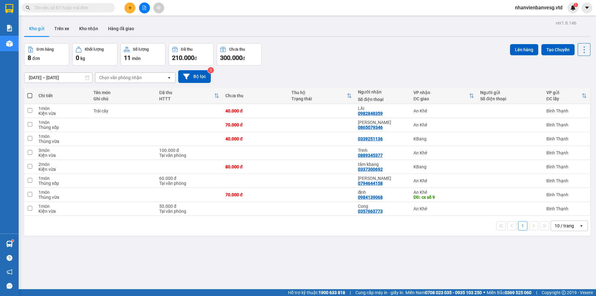
click at [130, 10] on button at bounding box center [130, 7] width 11 height 11
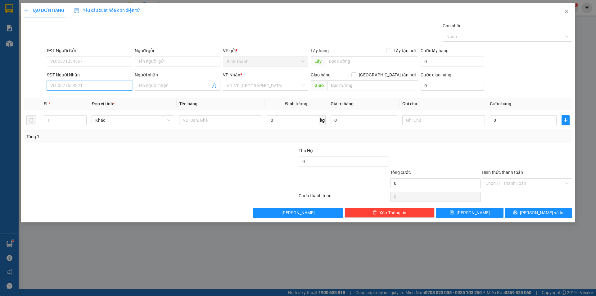
click at [93, 84] on input "SĐT Người Nhận" at bounding box center [89, 86] width 85 height 10
click at [157, 84] on input "Người nhận" at bounding box center [175, 85] width 72 height 7
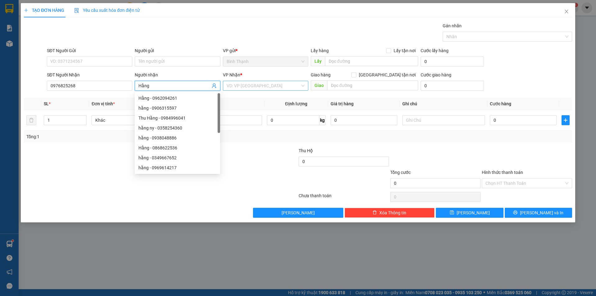
click at [257, 85] on input "search" at bounding box center [264, 85] width 74 height 9
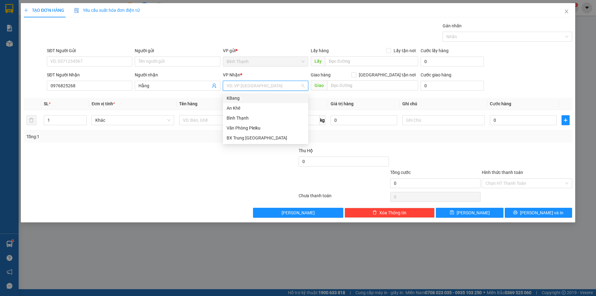
click at [251, 98] on div "KBang" at bounding box center [266, 98] width 78 height 7
click at [140, 121] on span "Bất kỳ" at bounding box center [132, 120] width 75 height 9
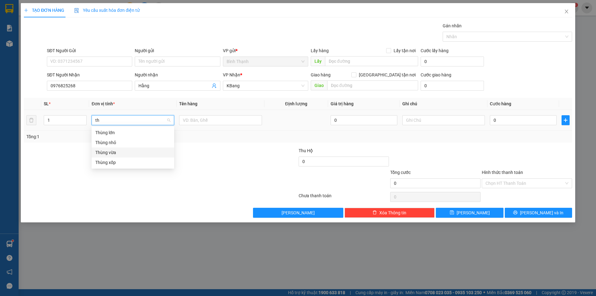
click at [131, 150] on div "Thùng vừa" at bounding box center [132, 152] width 75 height 7
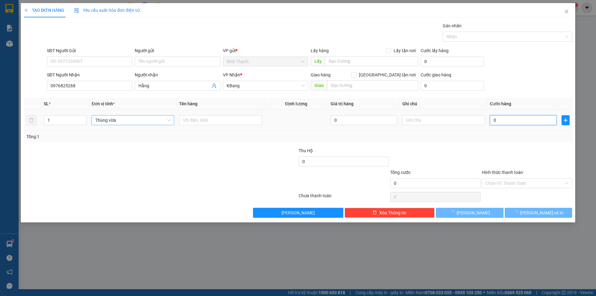
click at [517, 120] on input "0" at bounding box center [523, 120] width 67 height 10
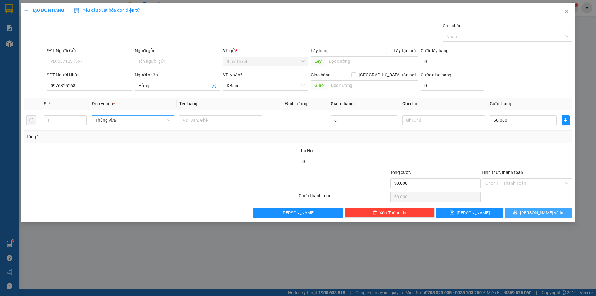
click at [521, 211] on button "[PERSON_NAME] và In" at bounding box center [538, 213] width 67 height 10
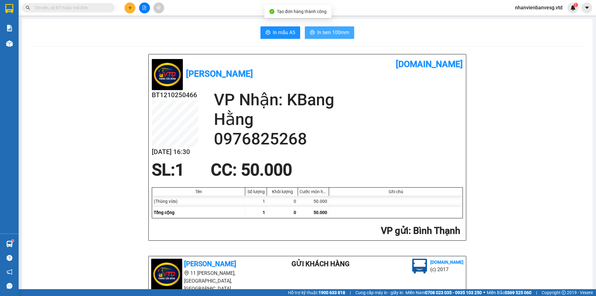
click at [340, 36] on span "In tem 100mm" at bounding box center [333, 33] width 32 height 8
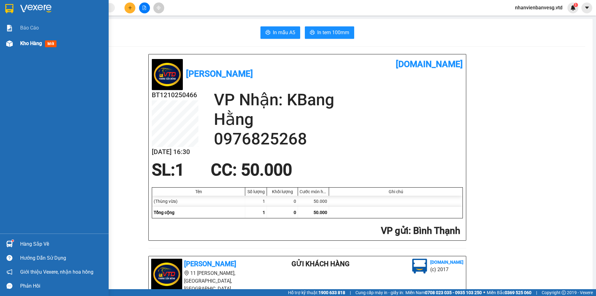
drag, startPoint x: 16, startPoint y: 42, endPoint x: 22, endPoint y: 39, distance: 7.0
click at [20, 41] on div "Kho hàng mới" at bounding box center [54, 44] width 109 height 16
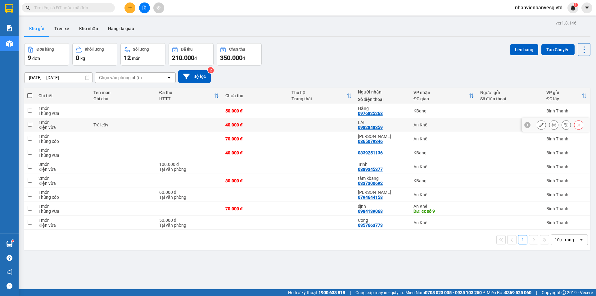
click at [293, 121] on td at bounding box center [322, 125] width 66 height 14
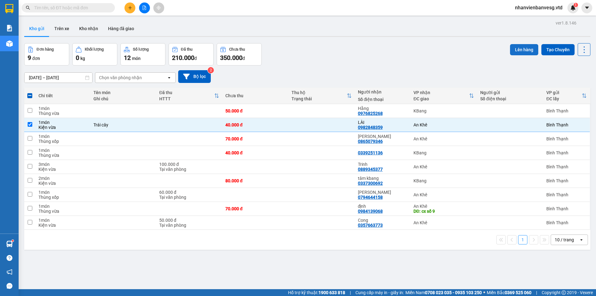
click at [514, 45] on button "Lên hàng" at bounding box center [524, 49] width 28 height 11
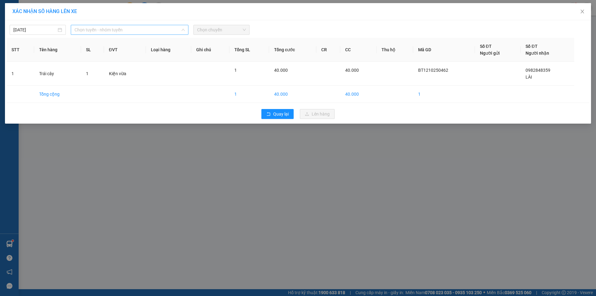
click at [93, 30] on span "Chọn tuyến - nhóm tuyến" at bounding box center [130, 29] width 110 height 9
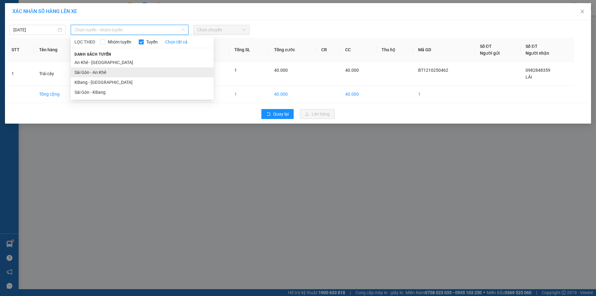
click at [98, 69] on li "Sài Gòn - An Khê" at bounding box center [142, 72] width 143 height 10
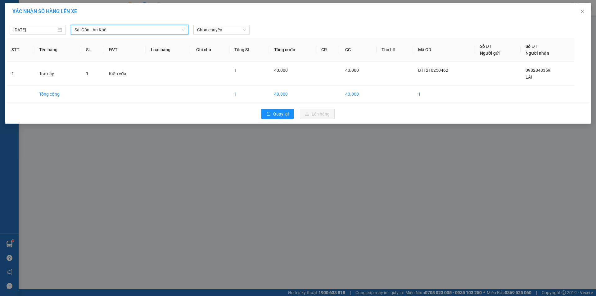
click at [215, 24] on div "[DATE] [GEOGRAPHIC_DATA] - An Khê [GEOGRAPHIC_DATA] - [GEOGRAPHIC_DATA] LỌC THE…" at bounding box center [298, 28] width 583 height 13
click at [215, 29] on span "Chọn chuyến" at bounding box center [221, 29] width 49 height 9
click at [219, 49] on div "17:45 - 81H-036.14" at bounding box center [221, 52] width 48 height 7
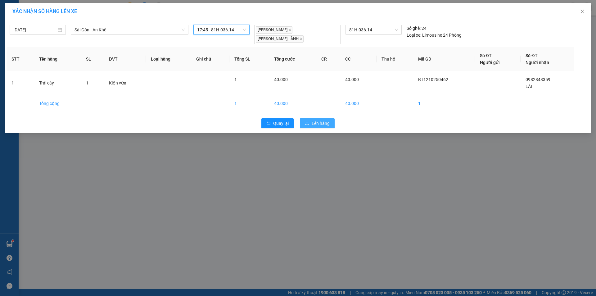
click at [304, 118] on button "Lên hàng" at bounding box center [317, 123] width 35 height 10
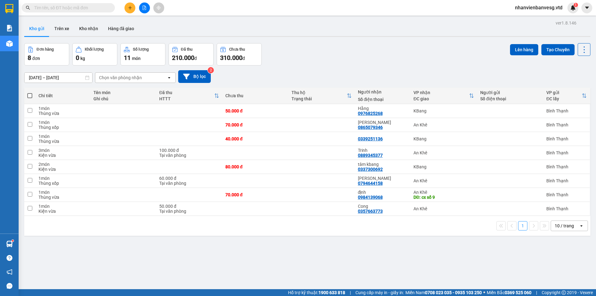
click at [33, 95] on th at bounding box center [29, 96] width 11 height 16
click at [29, 95] on span at bounding box center [29, 95] width 5 height 5
click at [30, 93] on input "checkbox" at bounding box center [30, 93] width 0 height 0
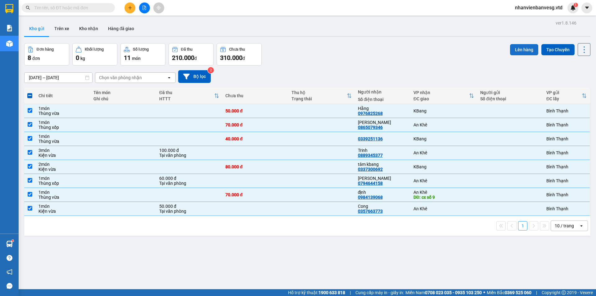
click at [516, 52] on button "Lên hàng" at bounding box center [524, 49] width 28 height 11
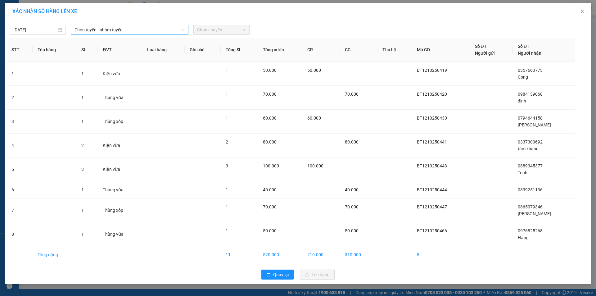
click at [142, 33] on span "Chọn tuyến - nhóm tuyến" at bounding box center [130, 29] width 110 height 9
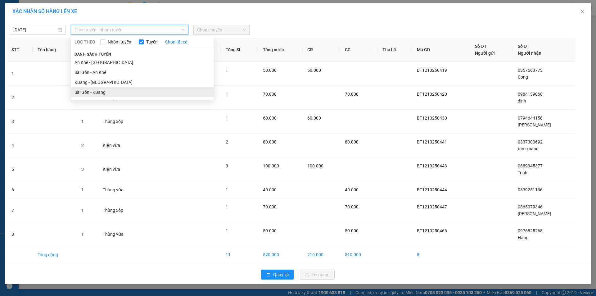
click at [109, 90] on li "Sài Gòn - KBang" at bounding box center [142, 92] width 143 height 10
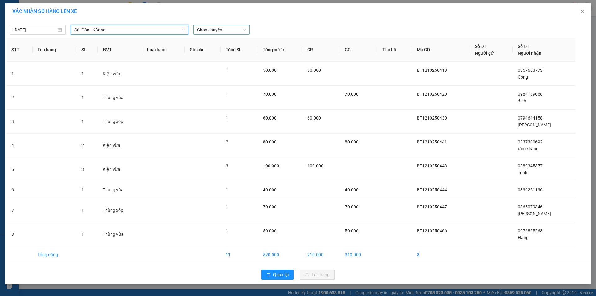
click at [196, 29] on div "Chọn chuyến" at bounding box center [221, 30] width 56 height 10
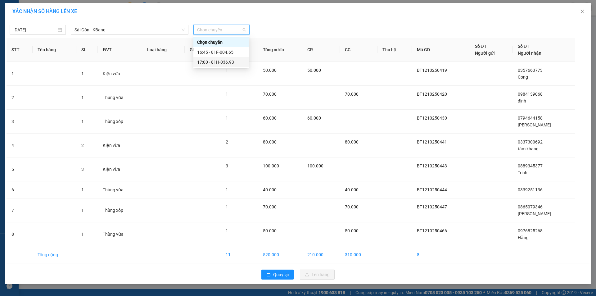
click at [211, 62] on div "17:00 - 81H-036.93" at bounding box center [221, 62] width 48 height 7
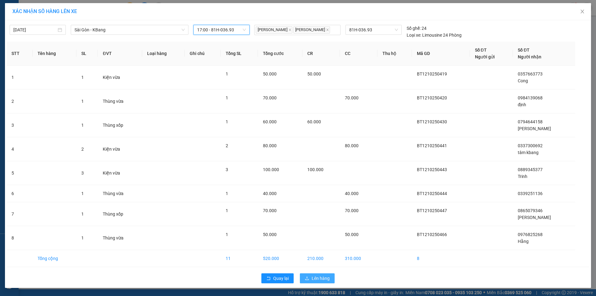
click at [321, 279] on span "Lên hàng" at bounding box center [321, 278] width 18 height 7
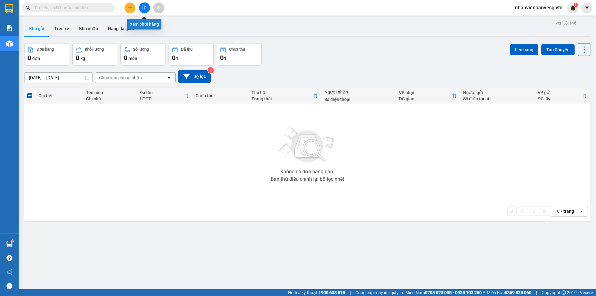
click at [144, 8] on icon "file-add" at bounding box center [144, 8] width 4 height 4
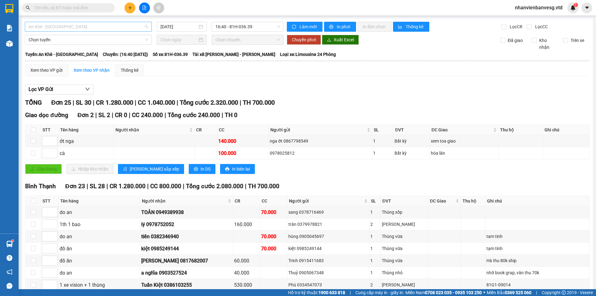
click at [122, 26] on span "An Khê - [GEOGRAPHIC_DATA]" at bounding box center [89, 26] width 120 height 9
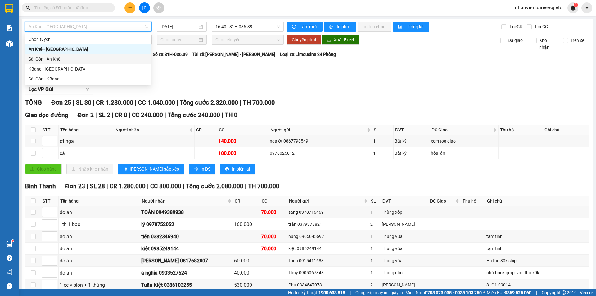
click at [87, 57] on div "Sài Gòn - An Khê" at bounding box center [88, 59] width 119 height 7
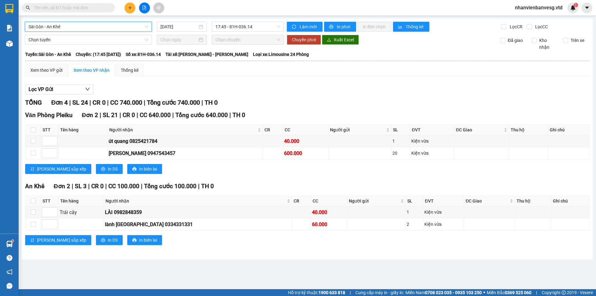
click at [106, 27] on span "Sài Gòn - An Khê" at bounding box center [89, 26] width 120 height 9
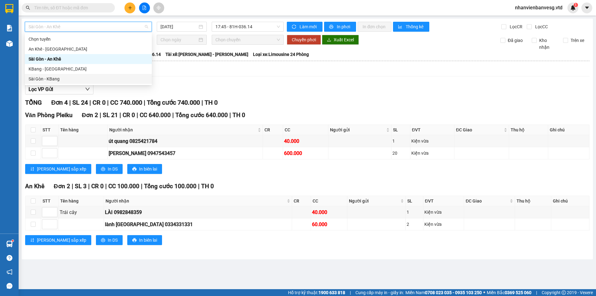
click at [74, 79] on div "Sài Gòn - KBang" at bounding box center [89, 78] width 120 height 7
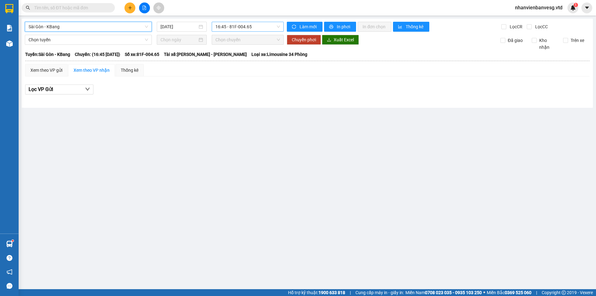
click at [242, 25] on span "16:45 - 81F-004.65" at bounding box center [248, 26] width 65 height 9
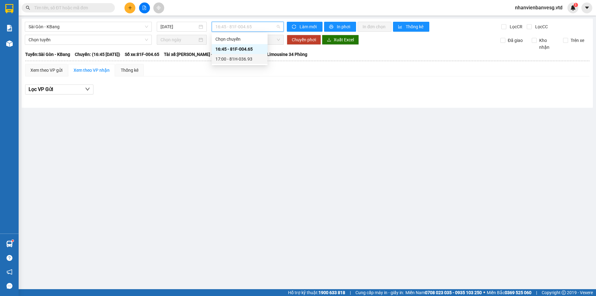
click at [236, 58] on div "17:00 - 81H-036.93" at bounding box center [240, 59] width 48 height 7
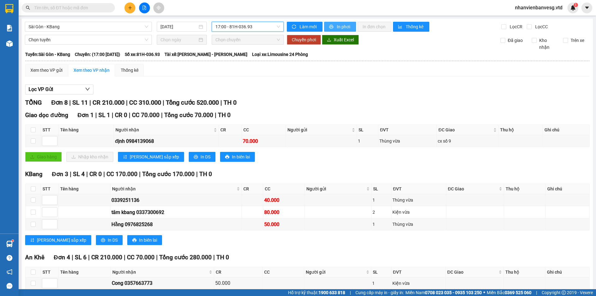
click at [324, 29] on button "In phơi" at bounding box center [340, 27] width 32 height 10
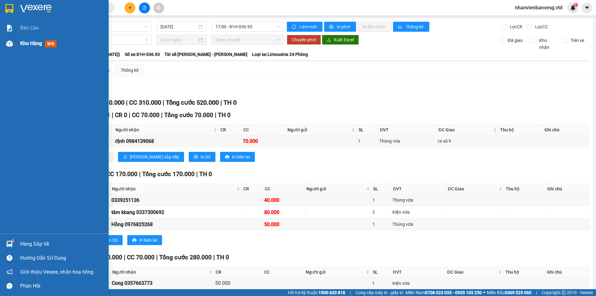
click at [16, 43] on div "Kho hàng mới" at bounding box center [54, 44] width 109 height 16
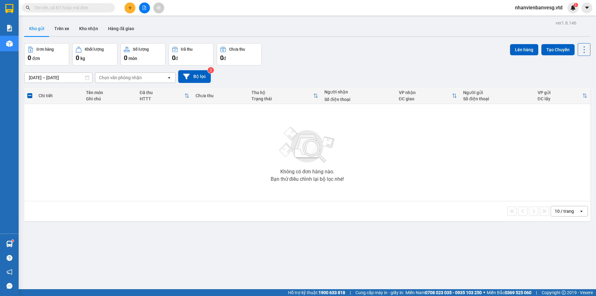
click at [146, 5] on button at bounding box center [144, 7] width 11 height 11
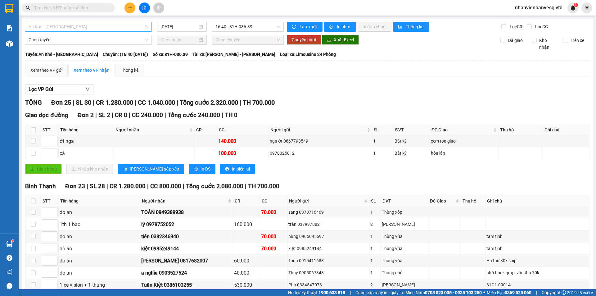
click at [107, 25] on span "An Khê - [GEOGRAPHIC_DATA]" at bounding box center [89, 26] width 120 height 9
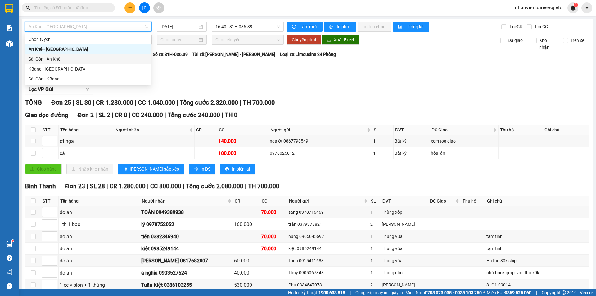
click at [82, 58] on div "Sài Gòn - An Khê" at bounding box center [88, 59] width 119 height 7
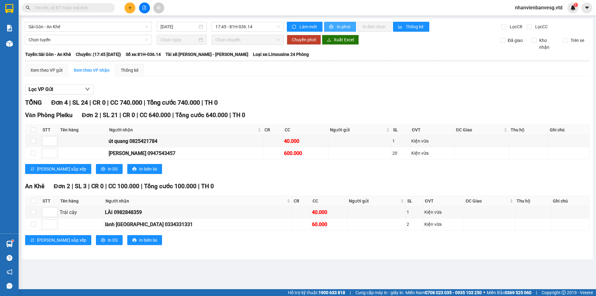
click at [339, 26] on span "In phơi" at bounding box center [344, 26] width 14 height 7
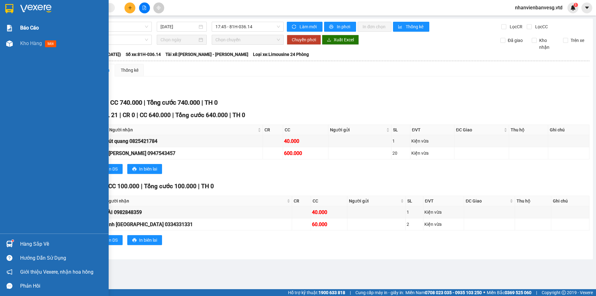
click at [32, 26] on span "Báo cáo" at bounding box center [29, 28] width 19 height 8
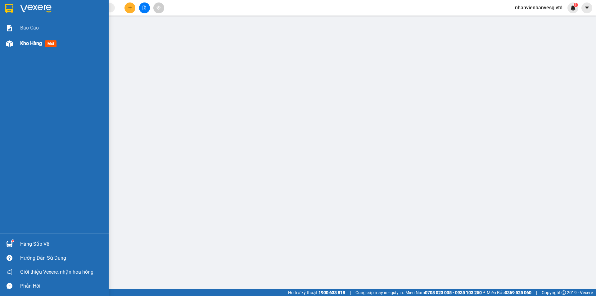
click at [20, 43] on div "Kho hàng mới" at bounding box center [54, 44] width 109 height 16
